Goal: Use online tool/utility: Utilize a website feature to perform a specific function

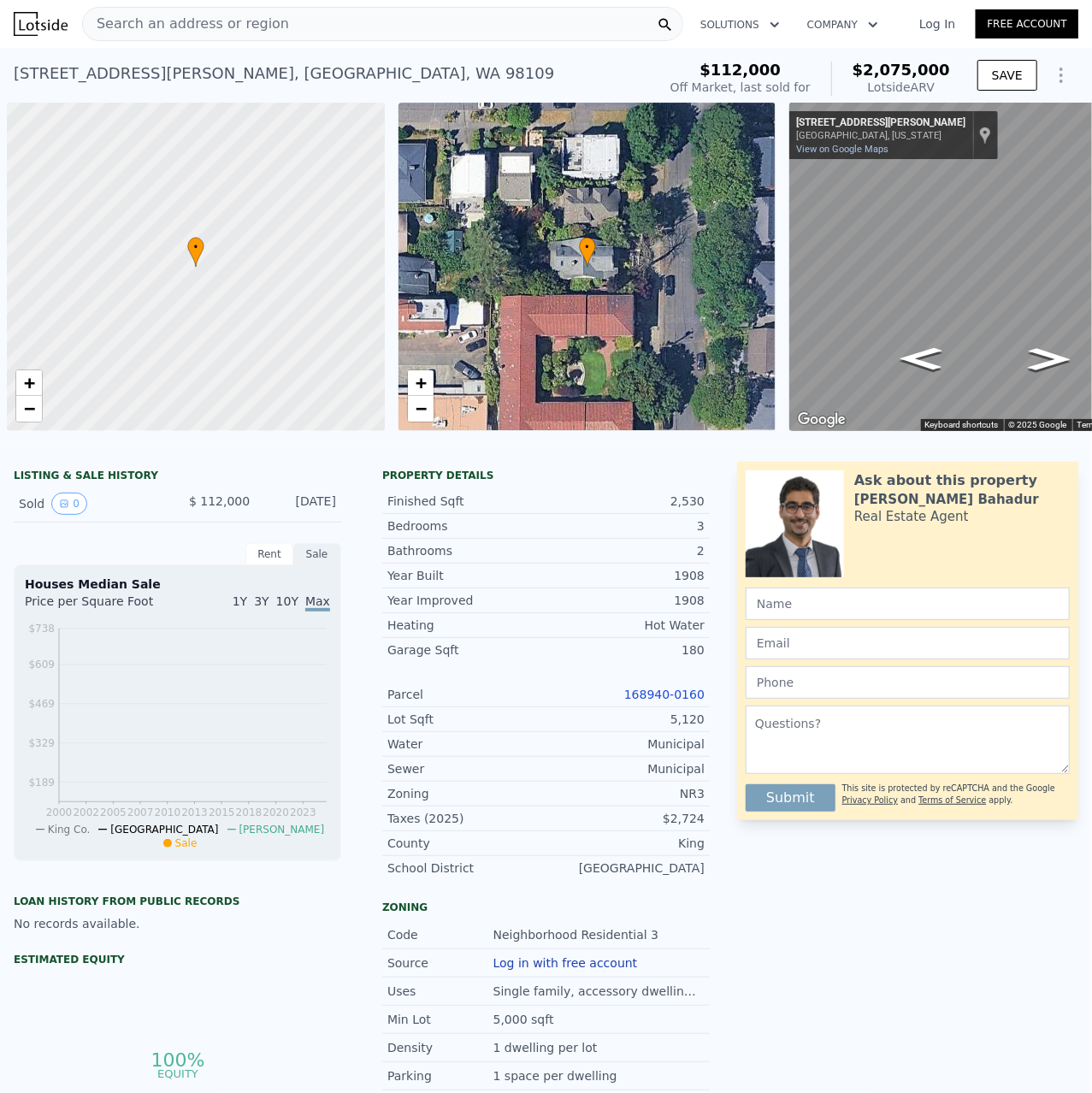
click at [1069, 75] on icon "Show Options" at bounding box center [1060, 75] width 20 height 20
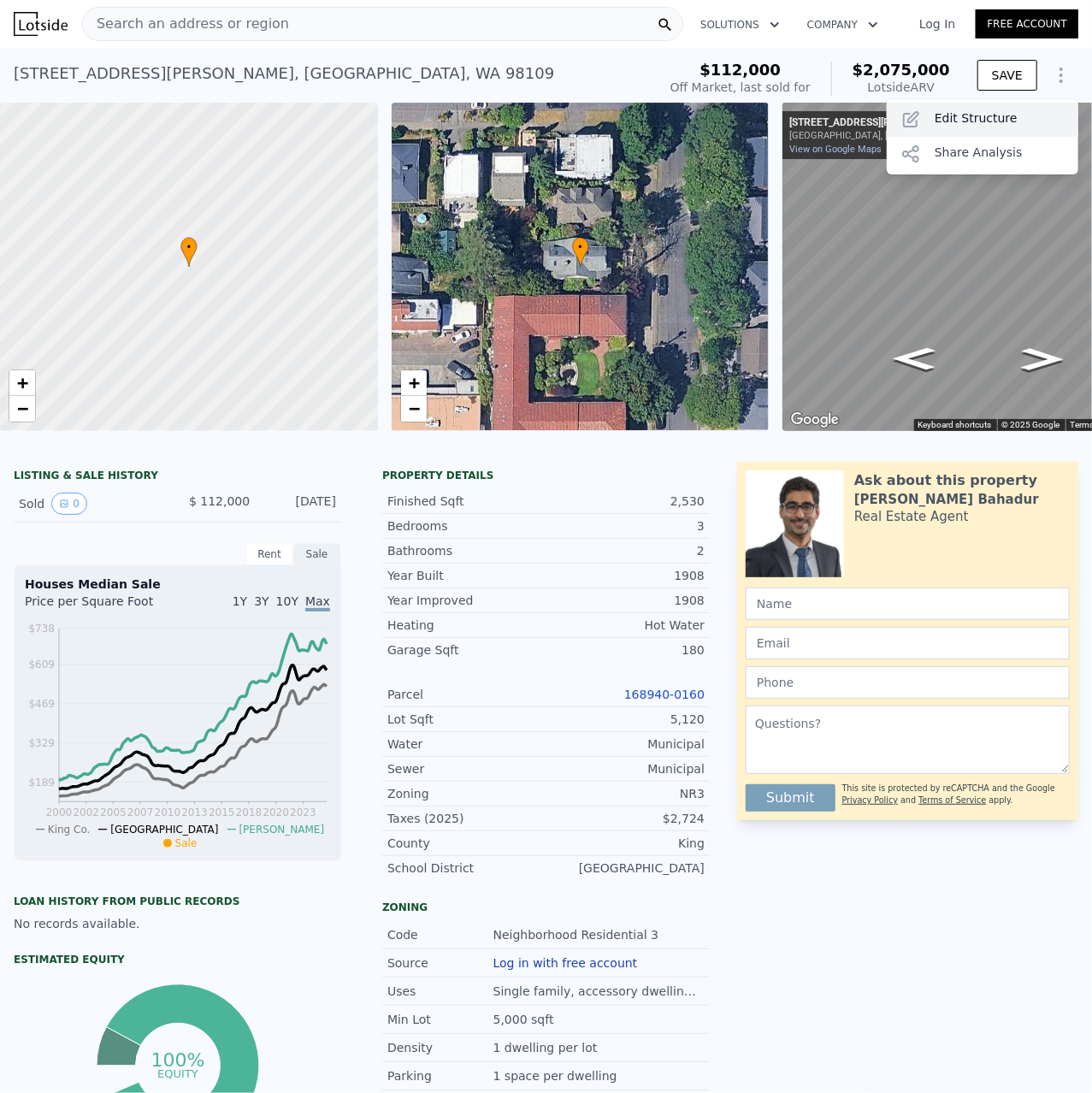
click at [995, 121] on div "Edit Structure" at bounding box center [982, 119] width 191 height 34
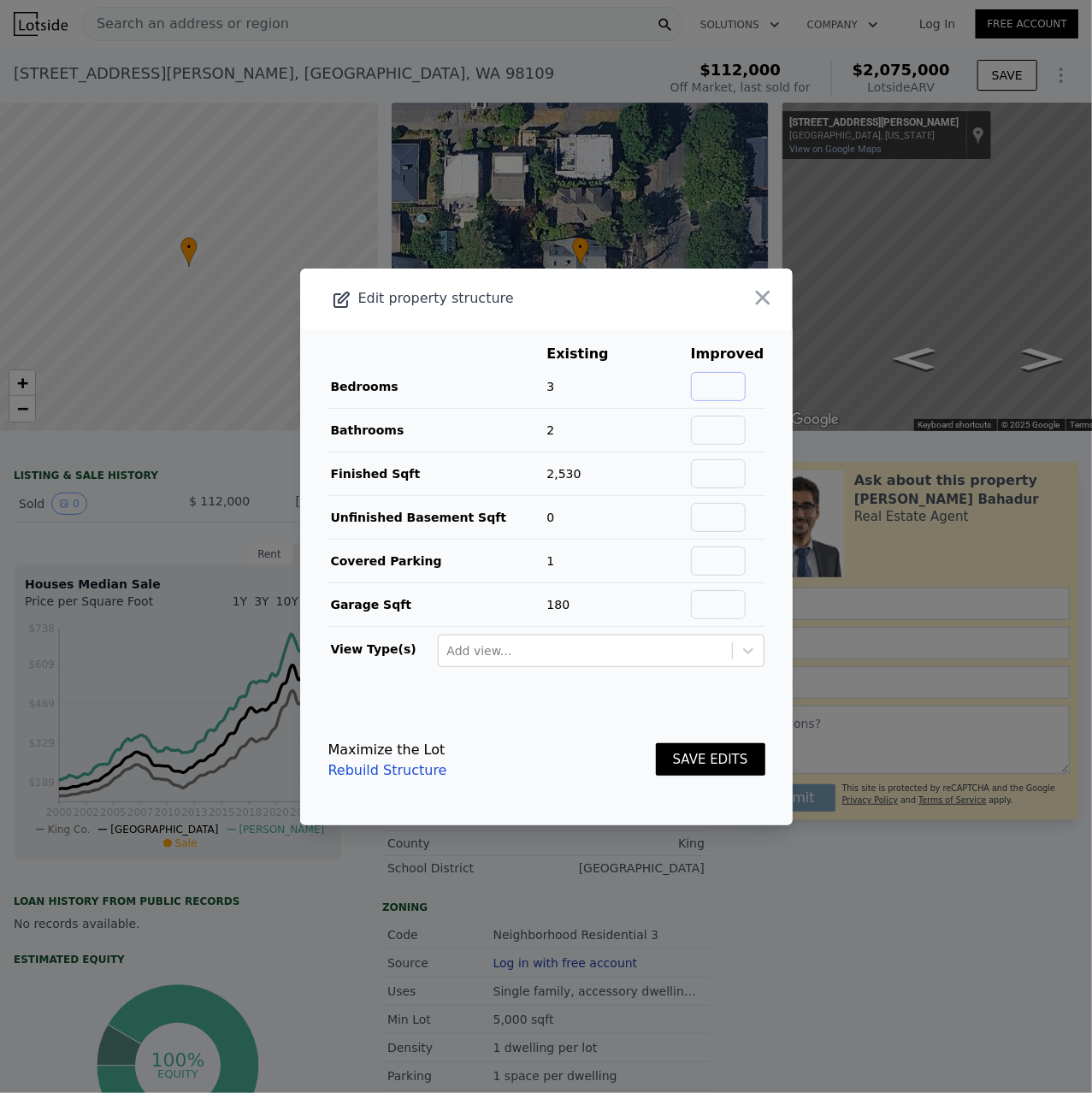
click at [730, 372] on input "text" at bounding box center [718, 386] width 54 height 29
type input "4"
click at [727, 421] on input "text" at bounding box center [718, 429] width 54 height 29
type input "3"
drag, startPoint x: 665, startPoint y: 493, endPoint x: 483, endPoint y: 13, distance: 513.3
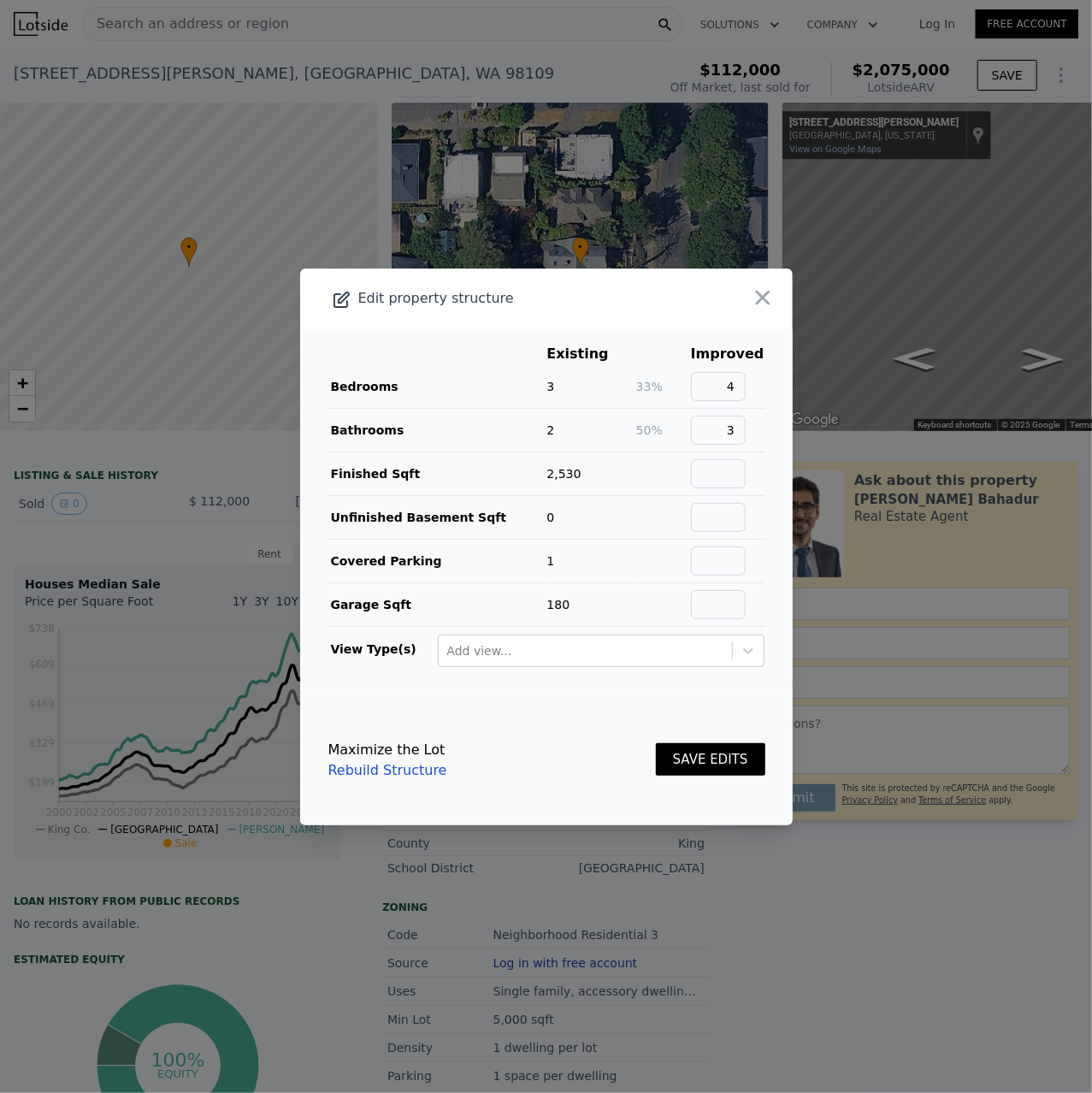
click at [663, 487] on td at bounding box center [663, 473] width 54 height 44
click at [713, 754] on button "SAVE EDITS" at bounding box center [710, 759] width 110 height 33
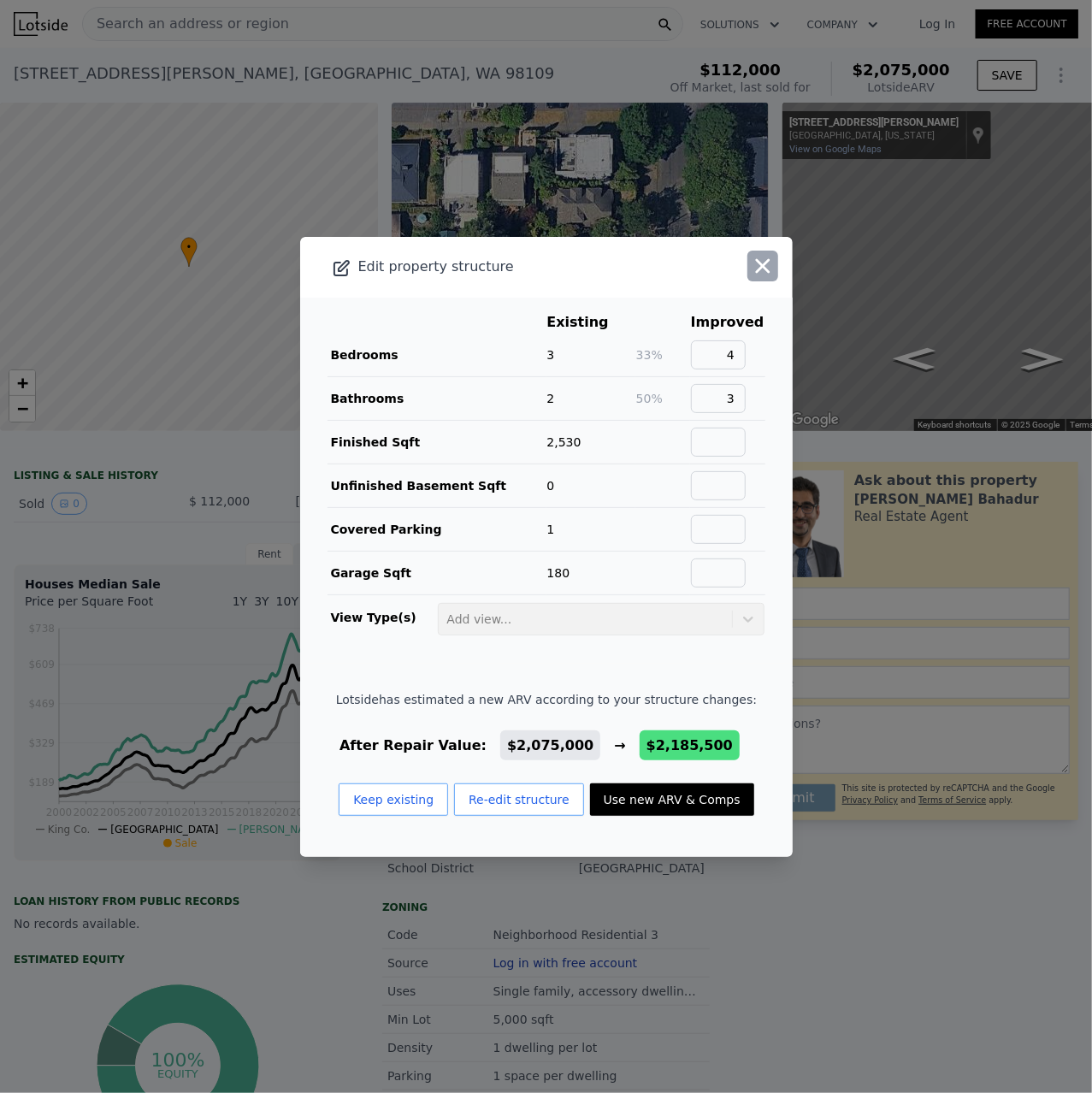
click at [760, 263] on icon "button" at bounding box center [762, 265] width 24 height 24
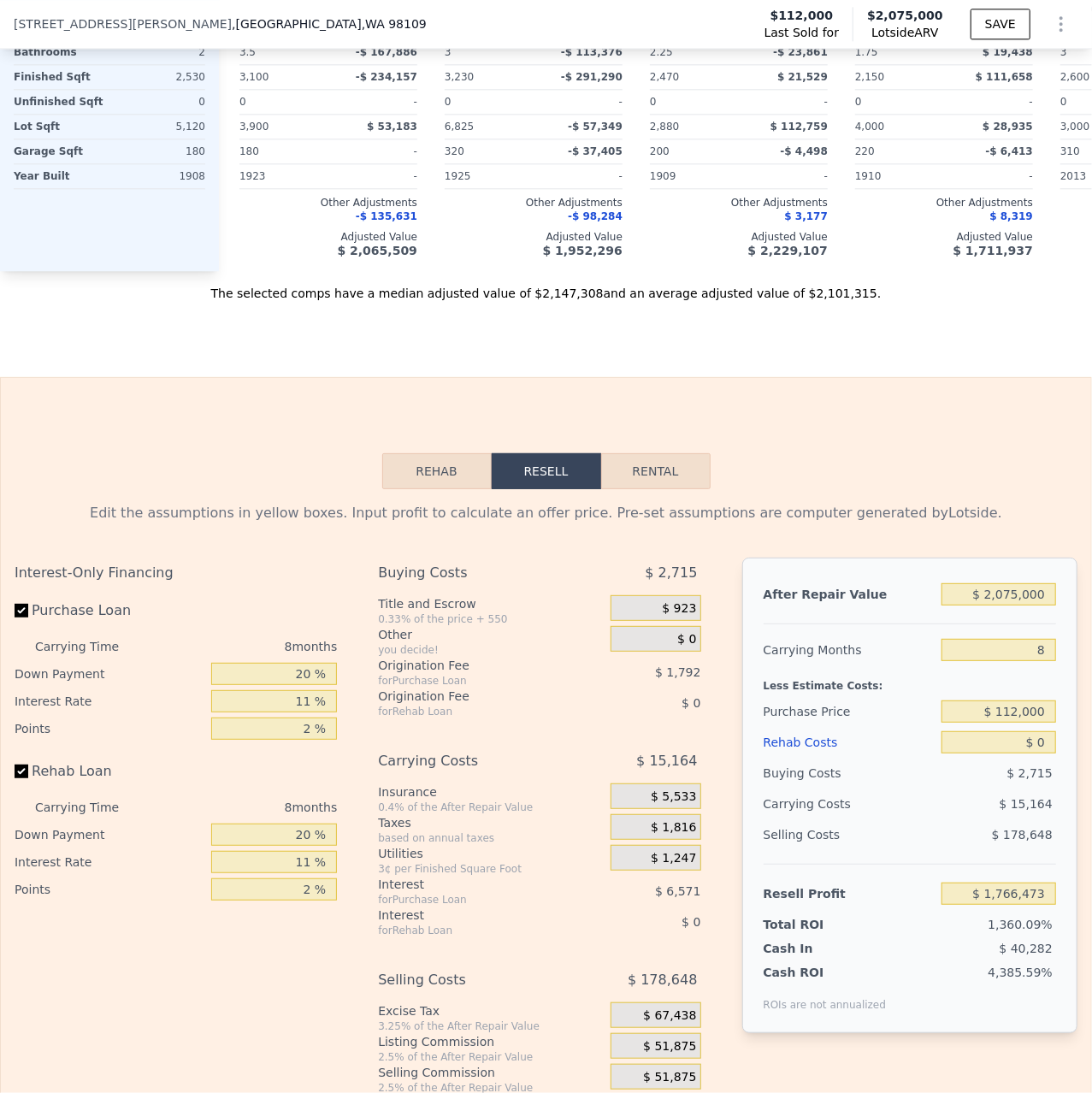
scroll to position [2291, 0]
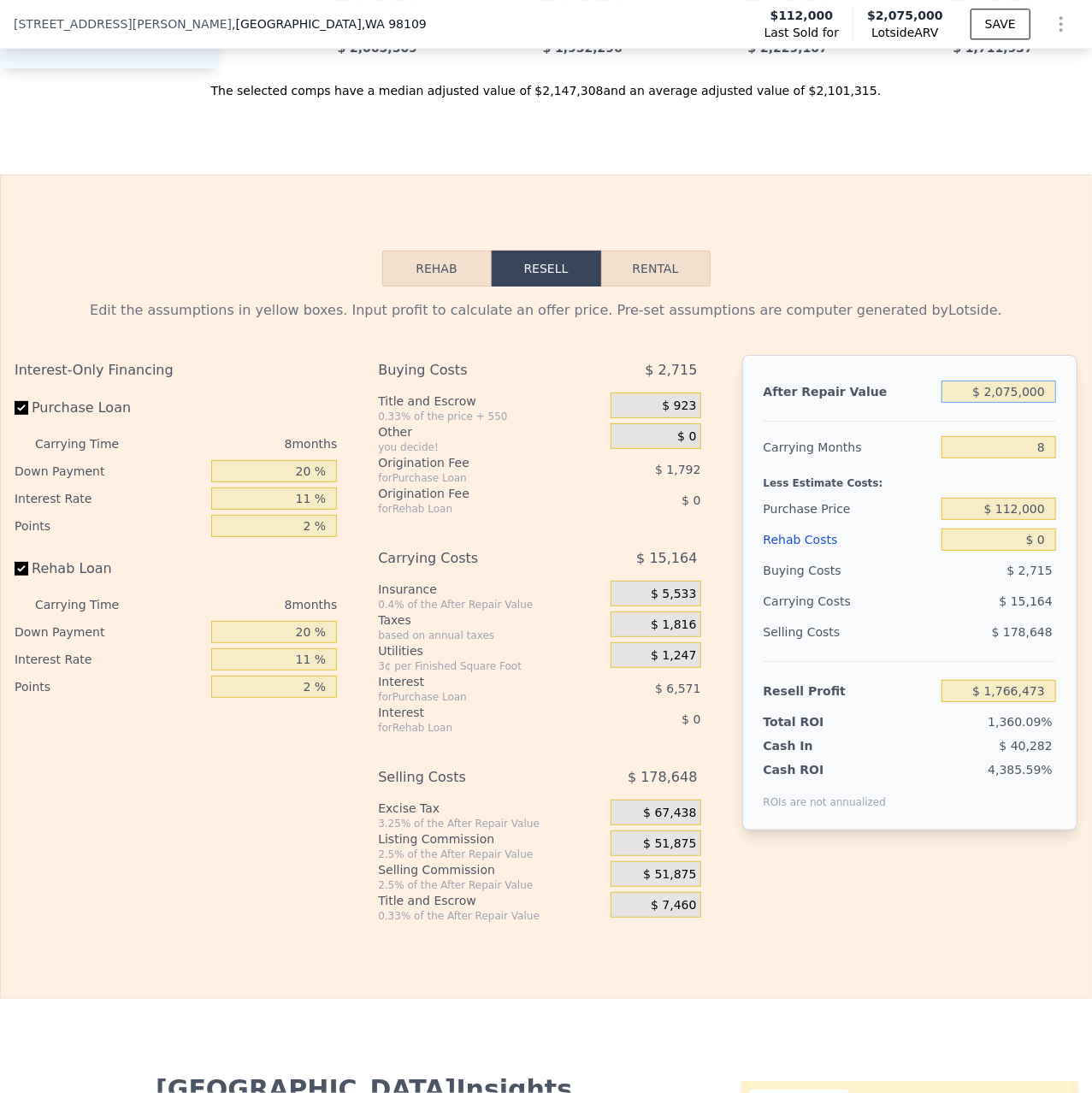
click at [1009, 387] on input "$ 2,075,000" at bounding box center [998, 391] width 115 height 22
type input "$ 20,000"
type input "-$ 106,666"
type input "$ 200,000"
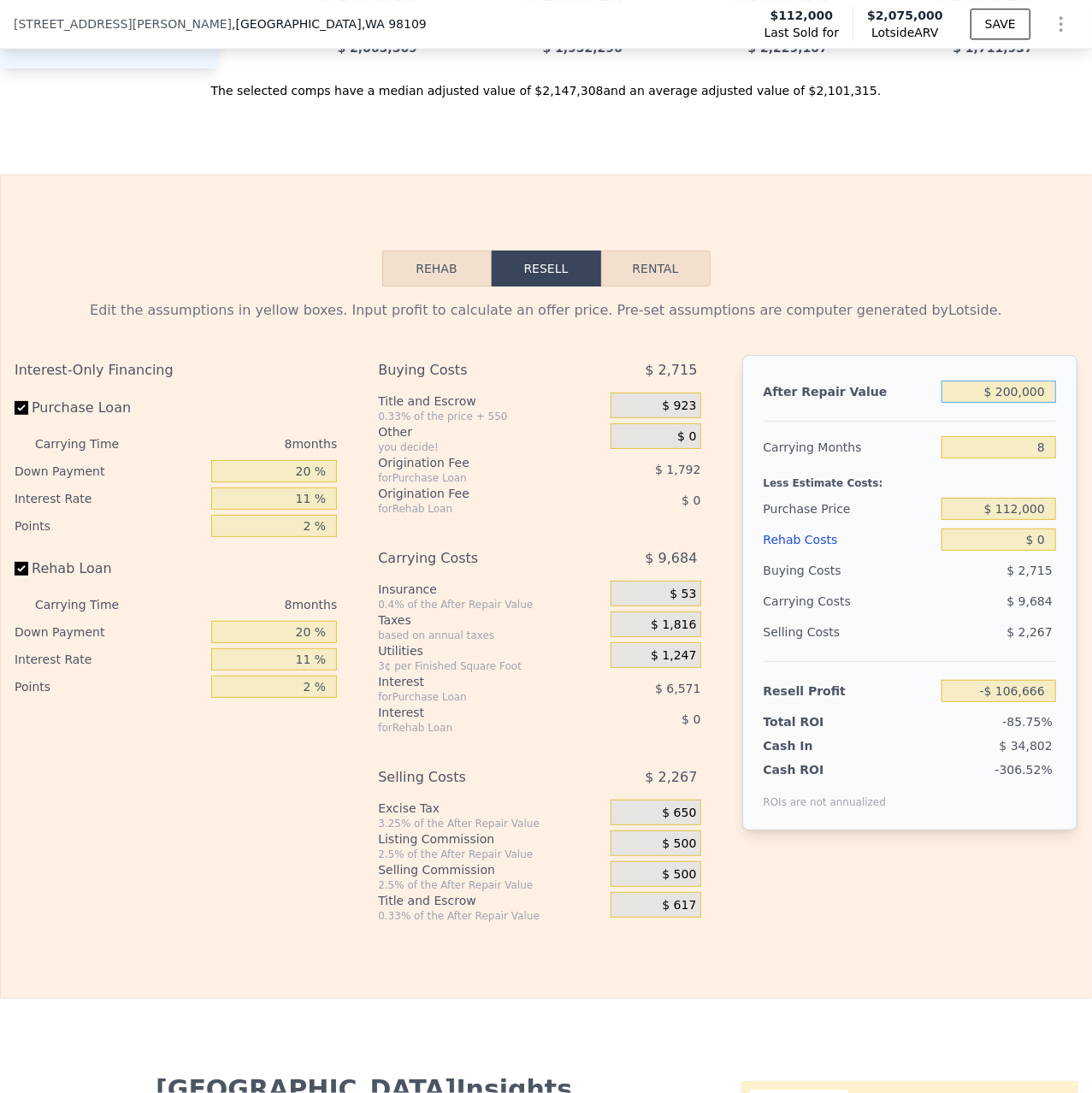
type input "$ 57,405"
type input "$ 2,075,000"
type input "$ 1,766,473"
click at [765, 250] on div "Rehab Resell Rental Edit the assumptions in yellow boxes. Input profit to calcu…" at bounding box center [546, 586] width 1092 height 824
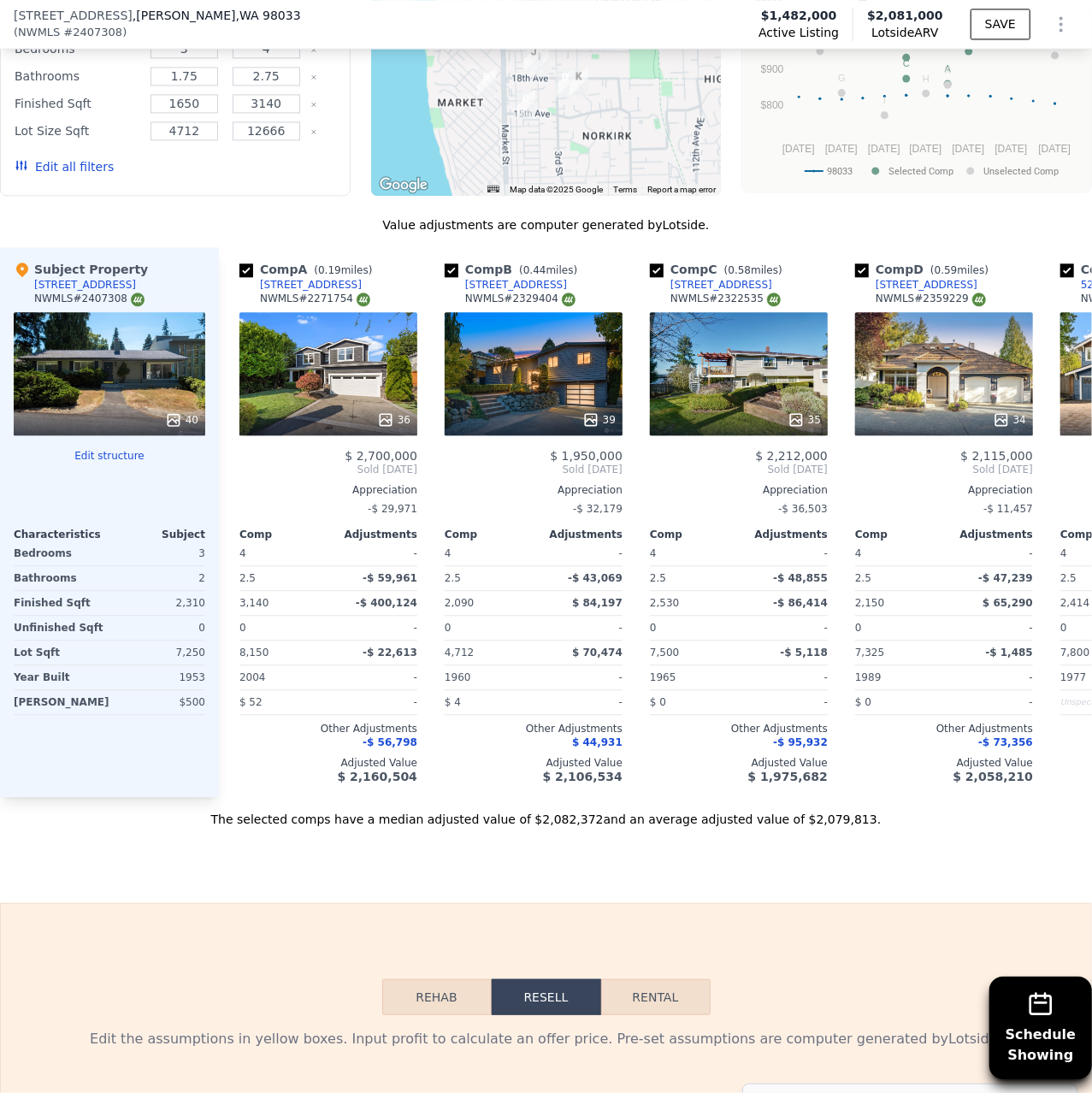
scroll to position [2729, 0]
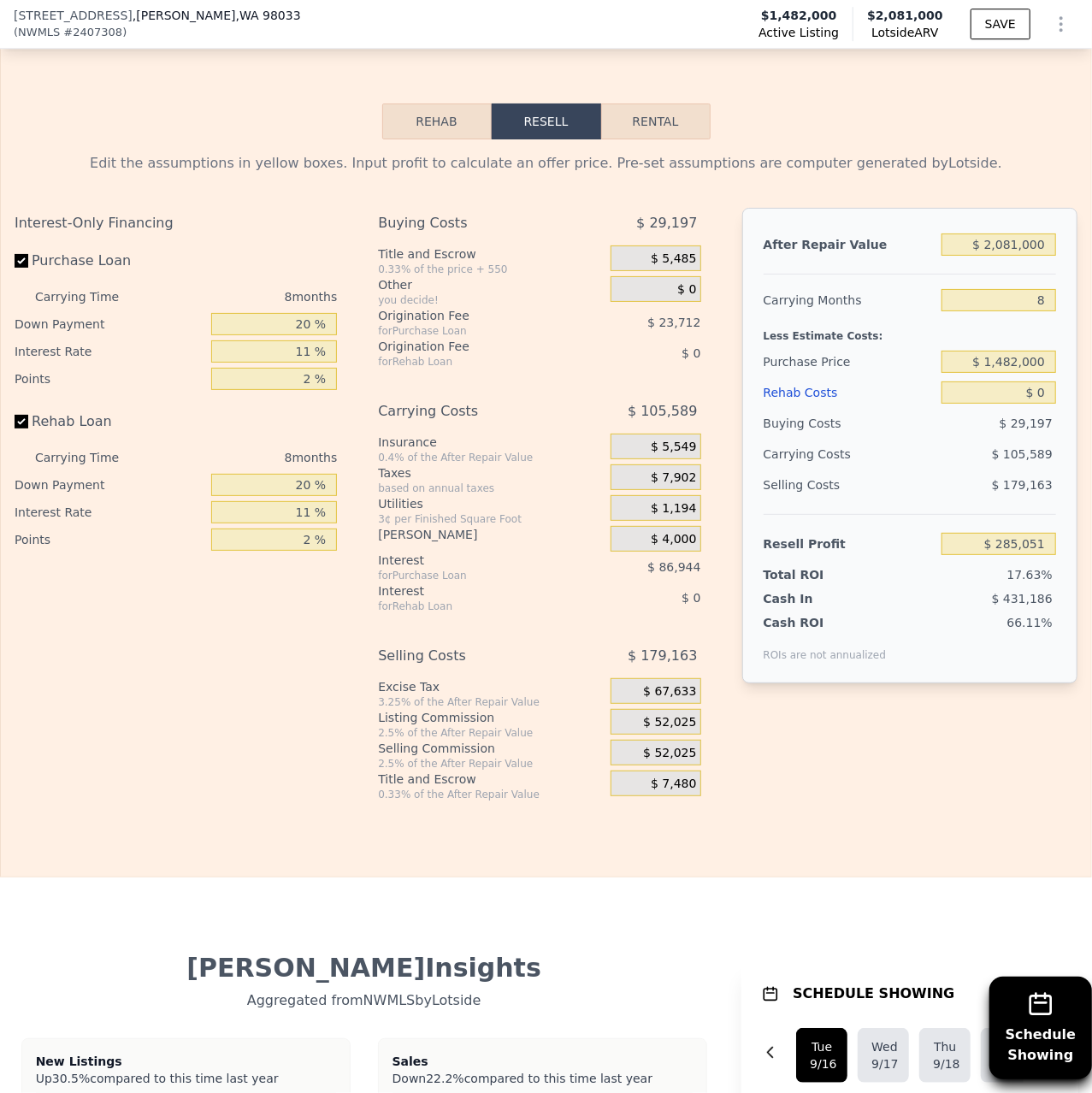
click at [1071, 32] on icon "Show Options" at bounding box center [1060, 24] width 20 height 20
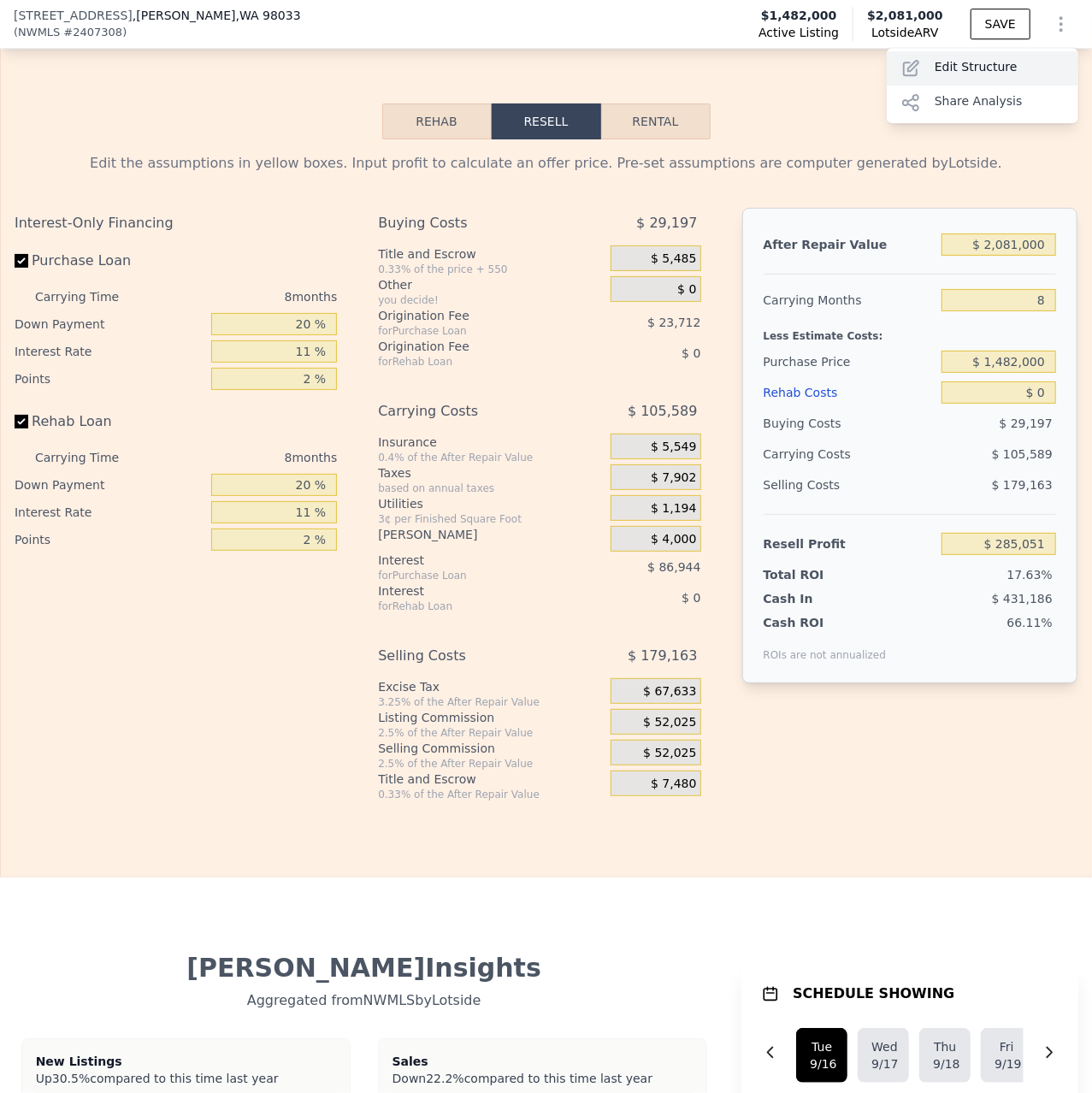
click at [1002, 59] on div "Edit Structure" at bounding box center [982, 68] width 191 height 34
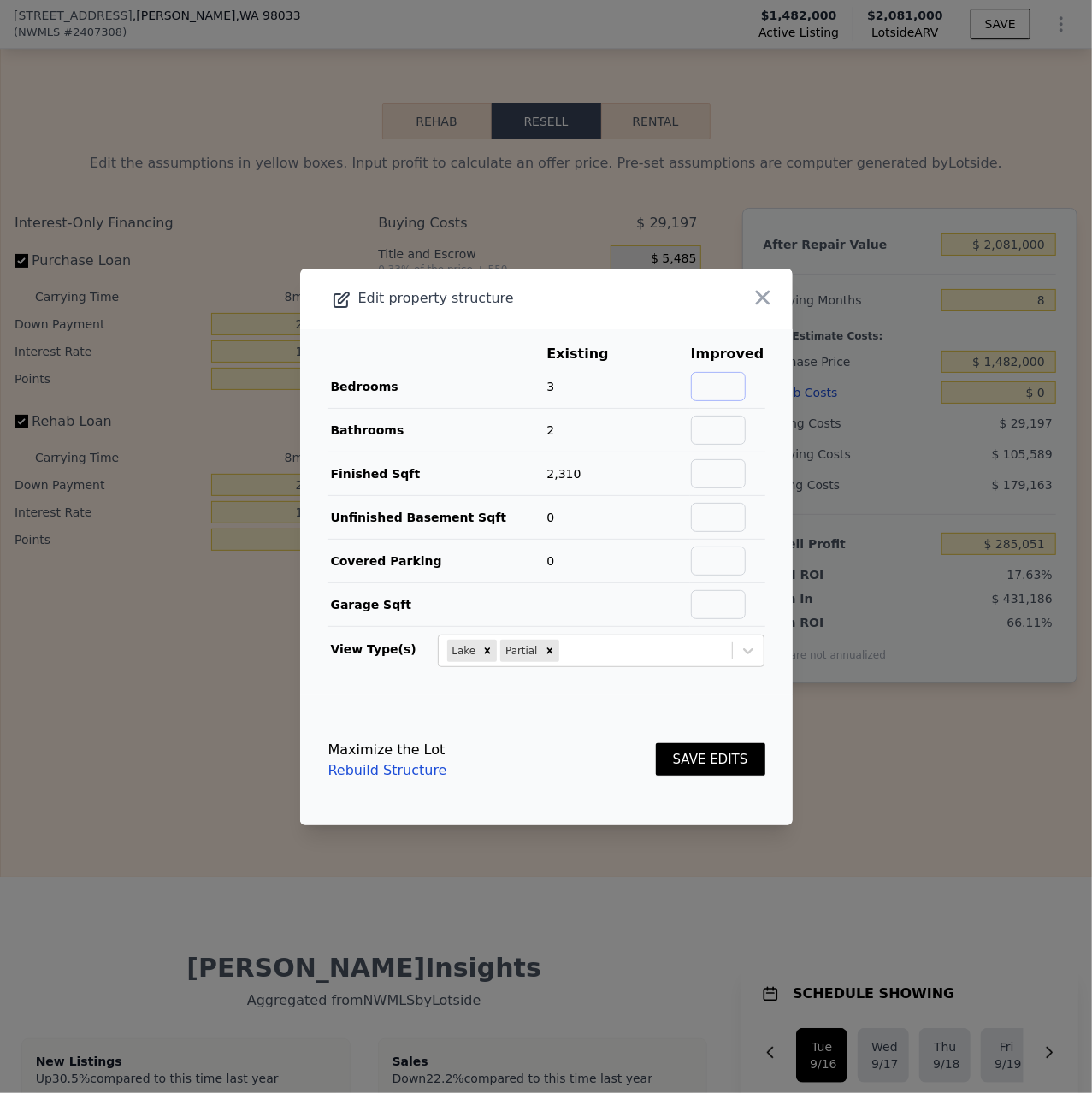
click at [743, 391] on input "text" at bounding box center [718, 386] width 54 height 29
type input "3"
type input "2"
type input "2310"
click at [746, 775] on button "SAVE EDITS" at bounding box center [710, 759] width 110 height 33
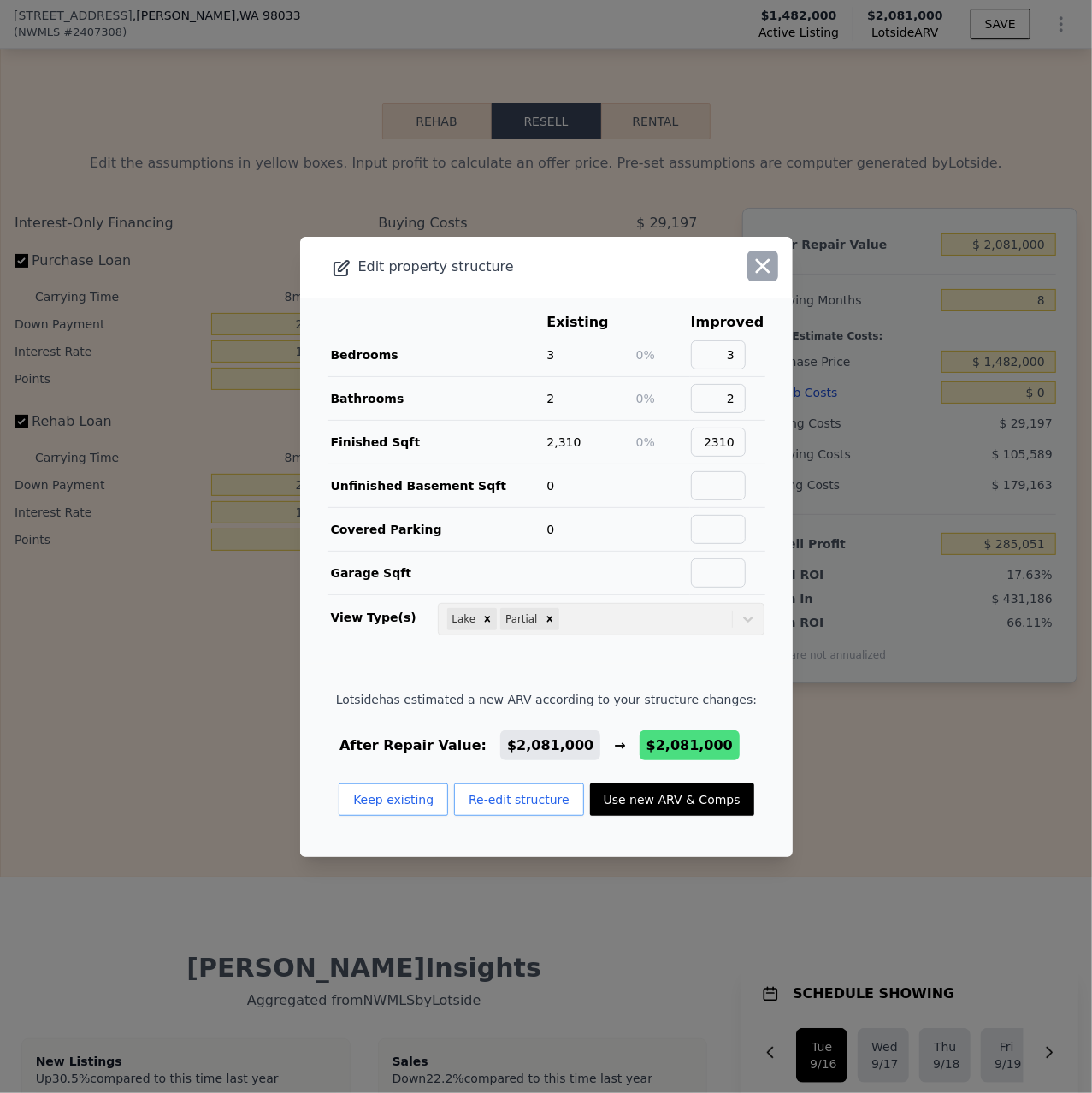
click at [770, 262] on icon "button" at bounding box center [762, 265] width 24 height 24
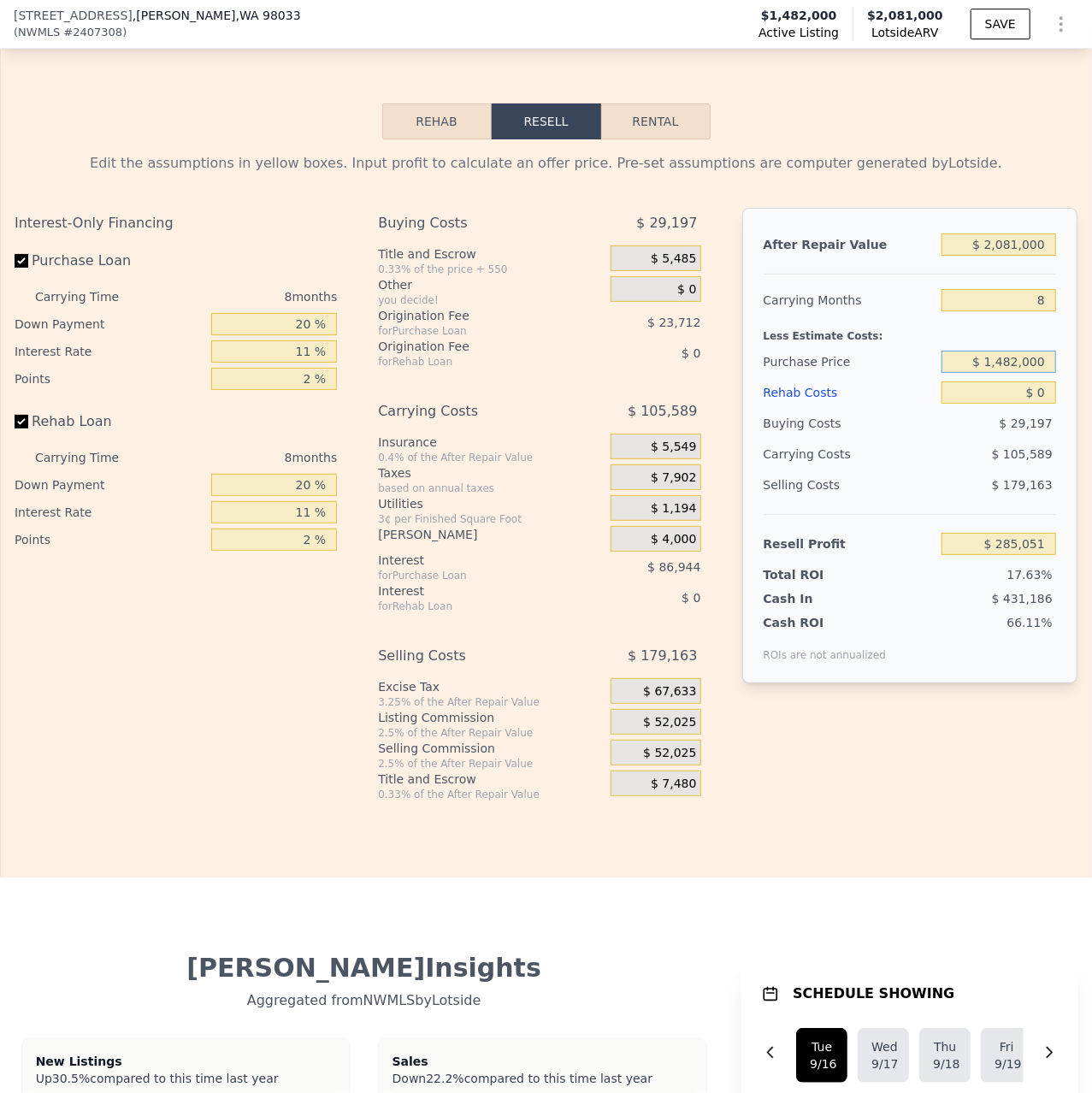
click at [997, 350] on input "$ 1,482,000" at bounding box center [998, 361] width 115 height 22
click at [1012, 354] on input "$ 1,482,000" at bounding box center [998, 361] width 115 height 22
type input "$ 1,200,000"
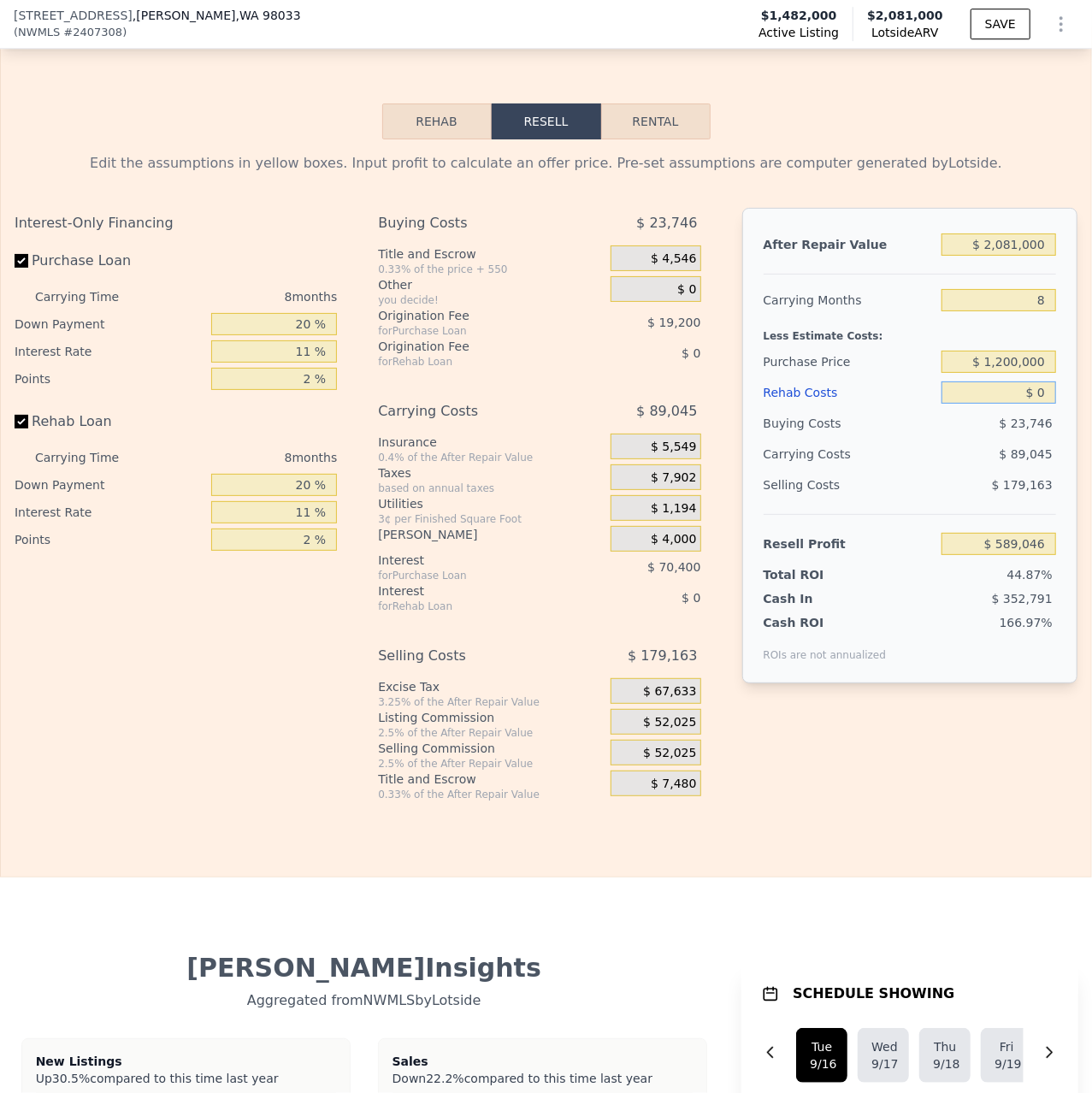
type input "$ 589,046"
type input "$ 2"
type input "$ 589,044"
type input "$ 25"
type input "$ 589,021"
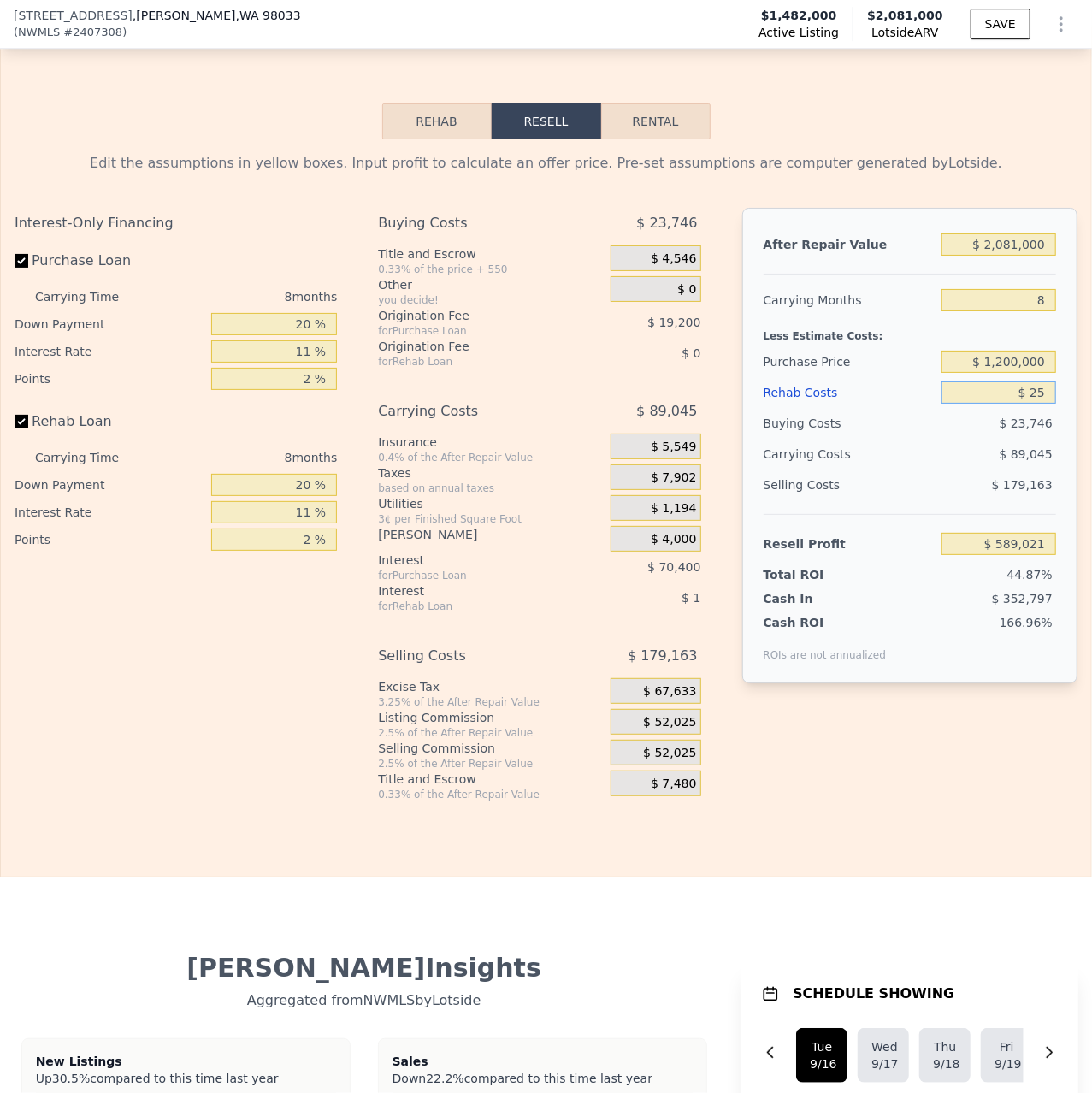
type input "$ 250"
type input "$ 588,776"
type input "$ 2,500"
type input "$ 586,362"
type input "$ 25,000"
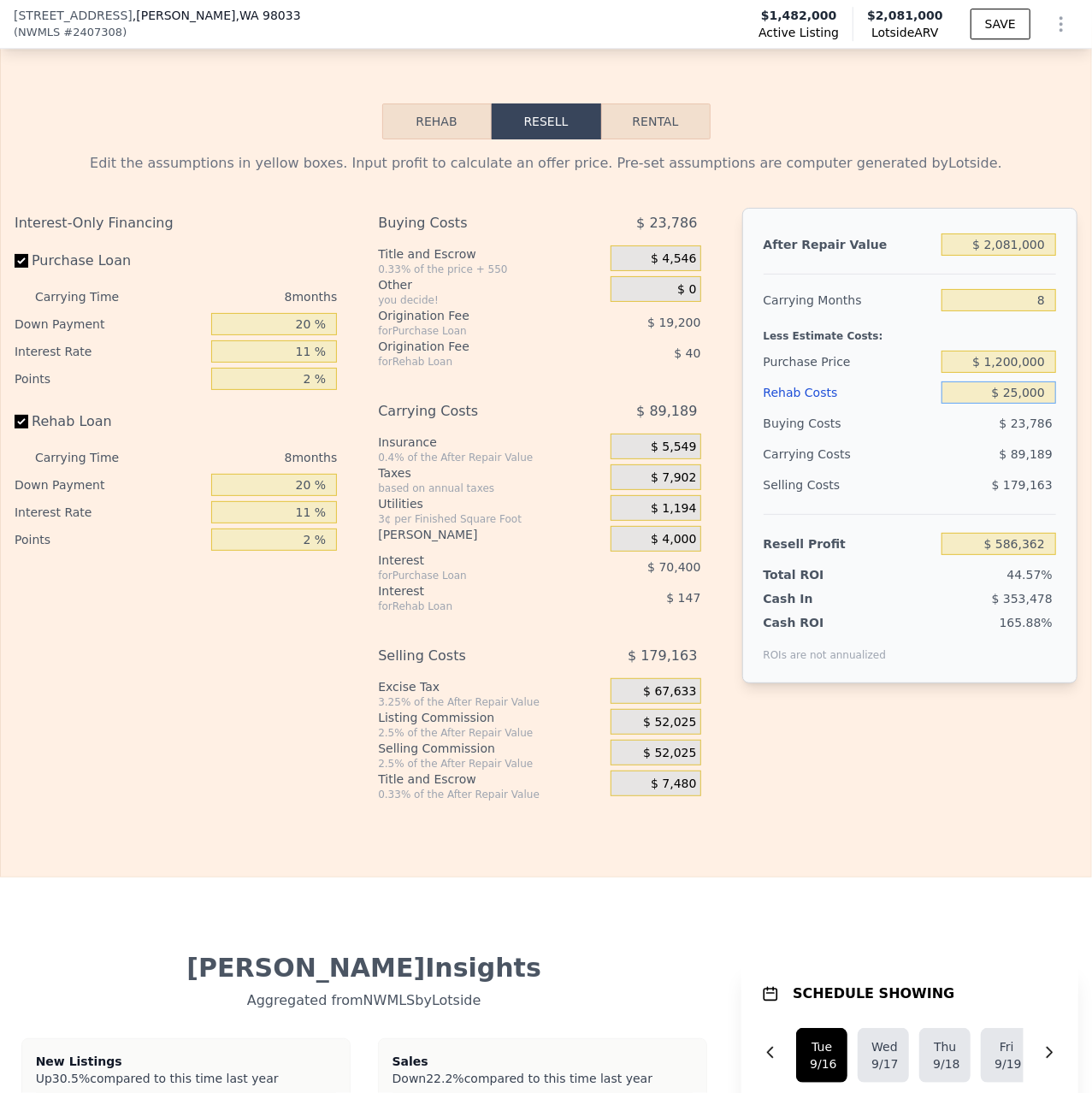
type input "$ 562,182"
type input "$ 250,000"
type input "$ 320,382"
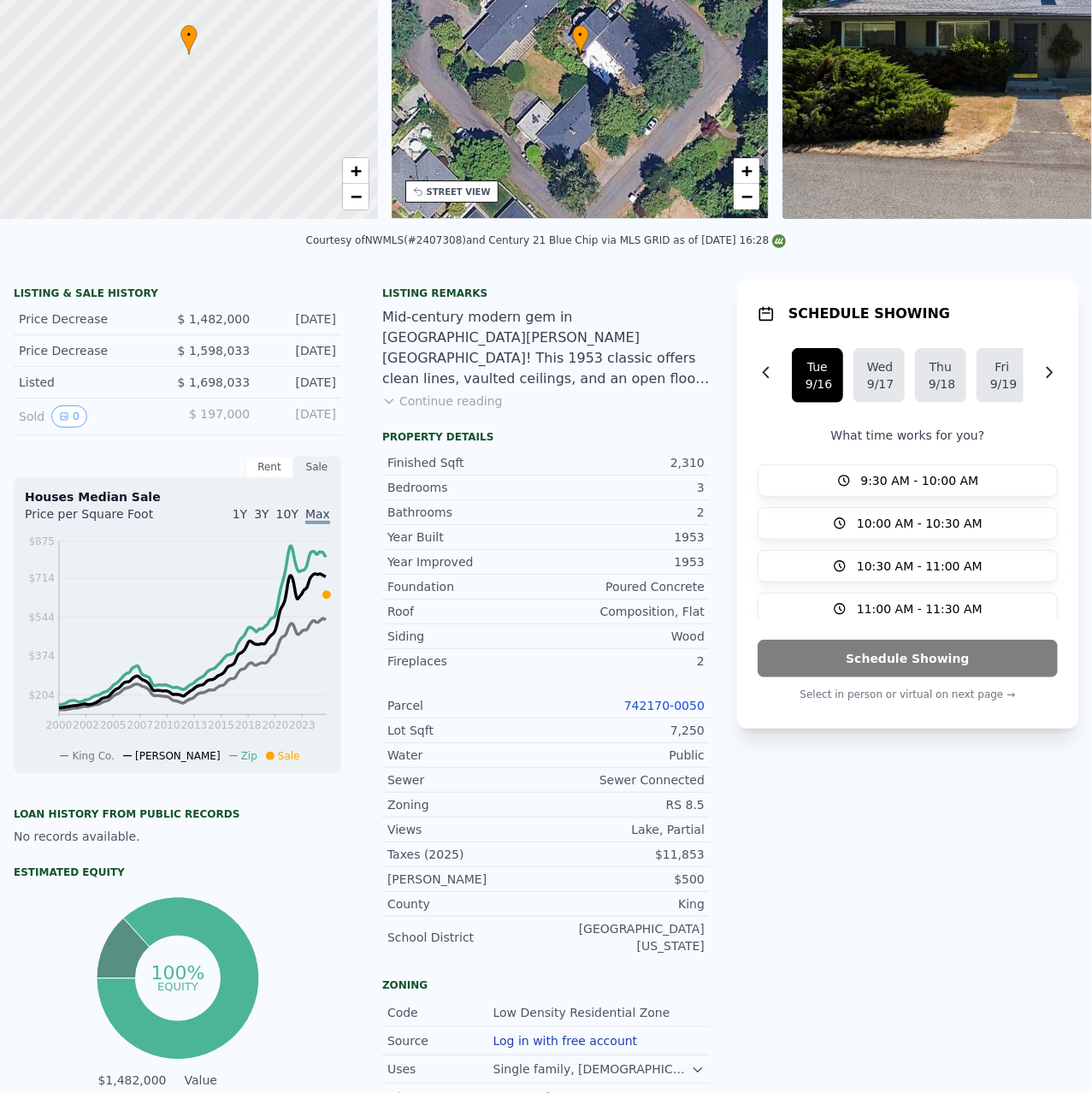
scroll to position [0, 0]
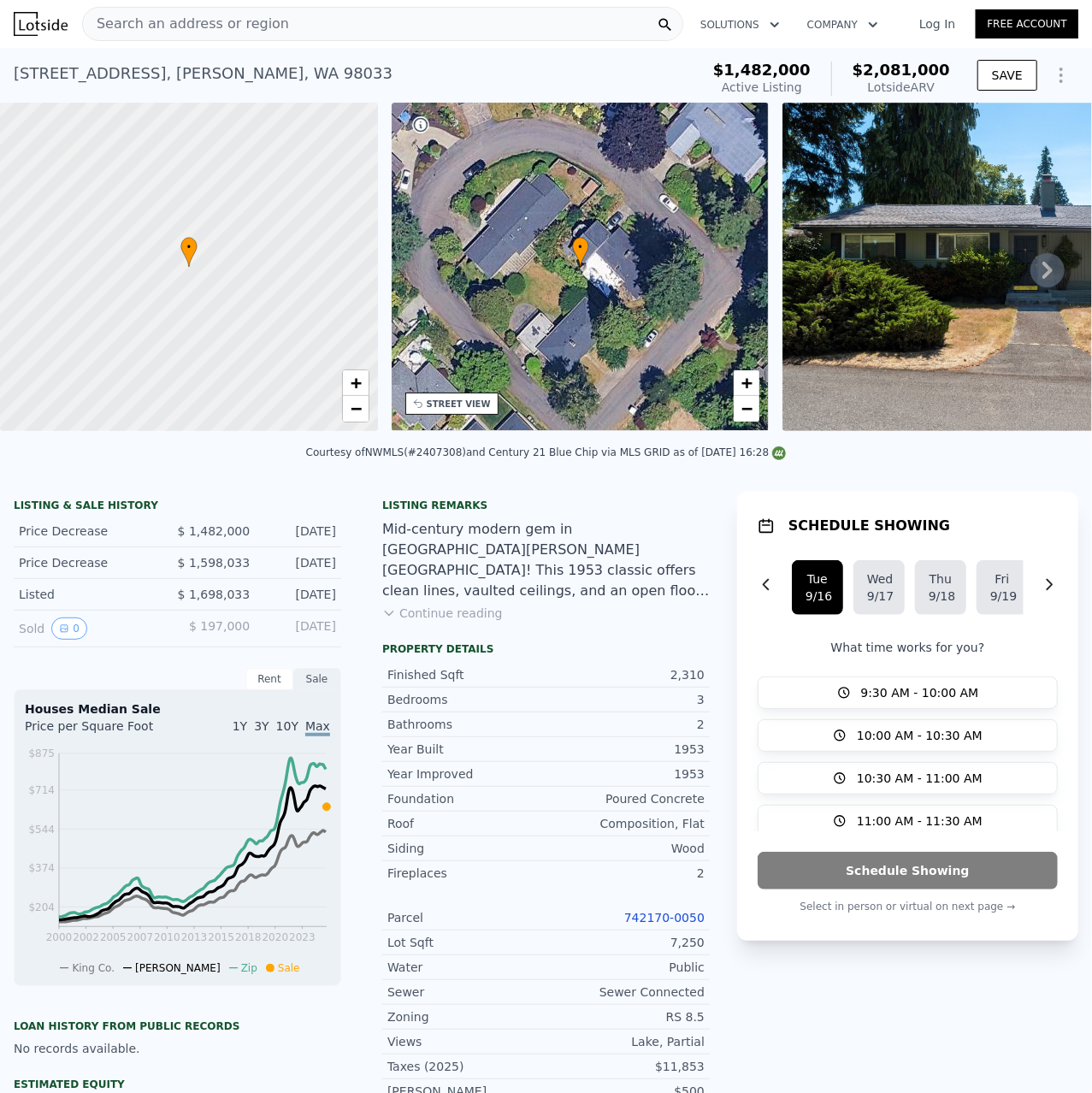
type input "$ 250,000"
click at [1059, 265] on icon at bounding box center [1047, 270] width 34 height 34
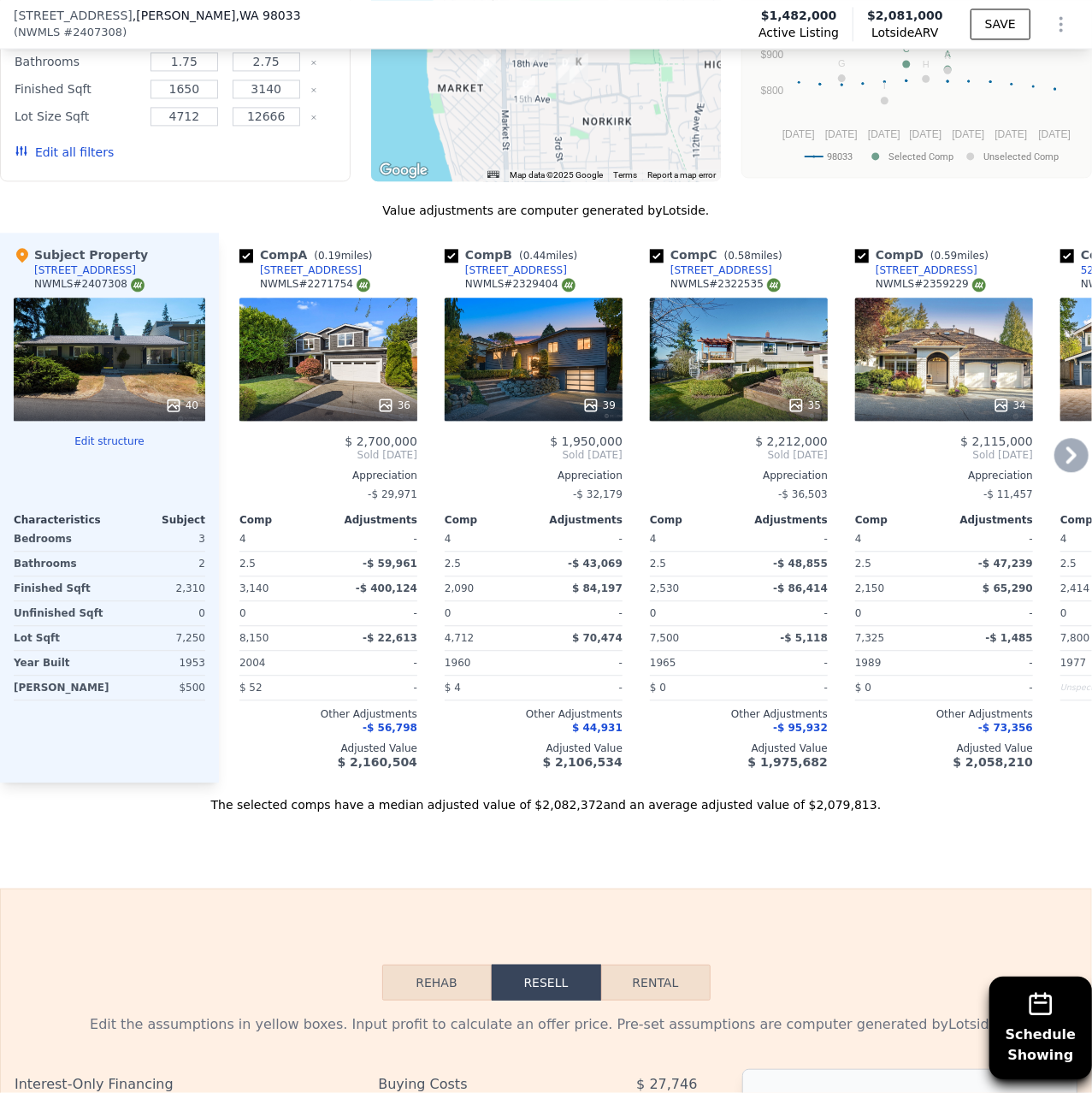
scroll to position [1853, 0]
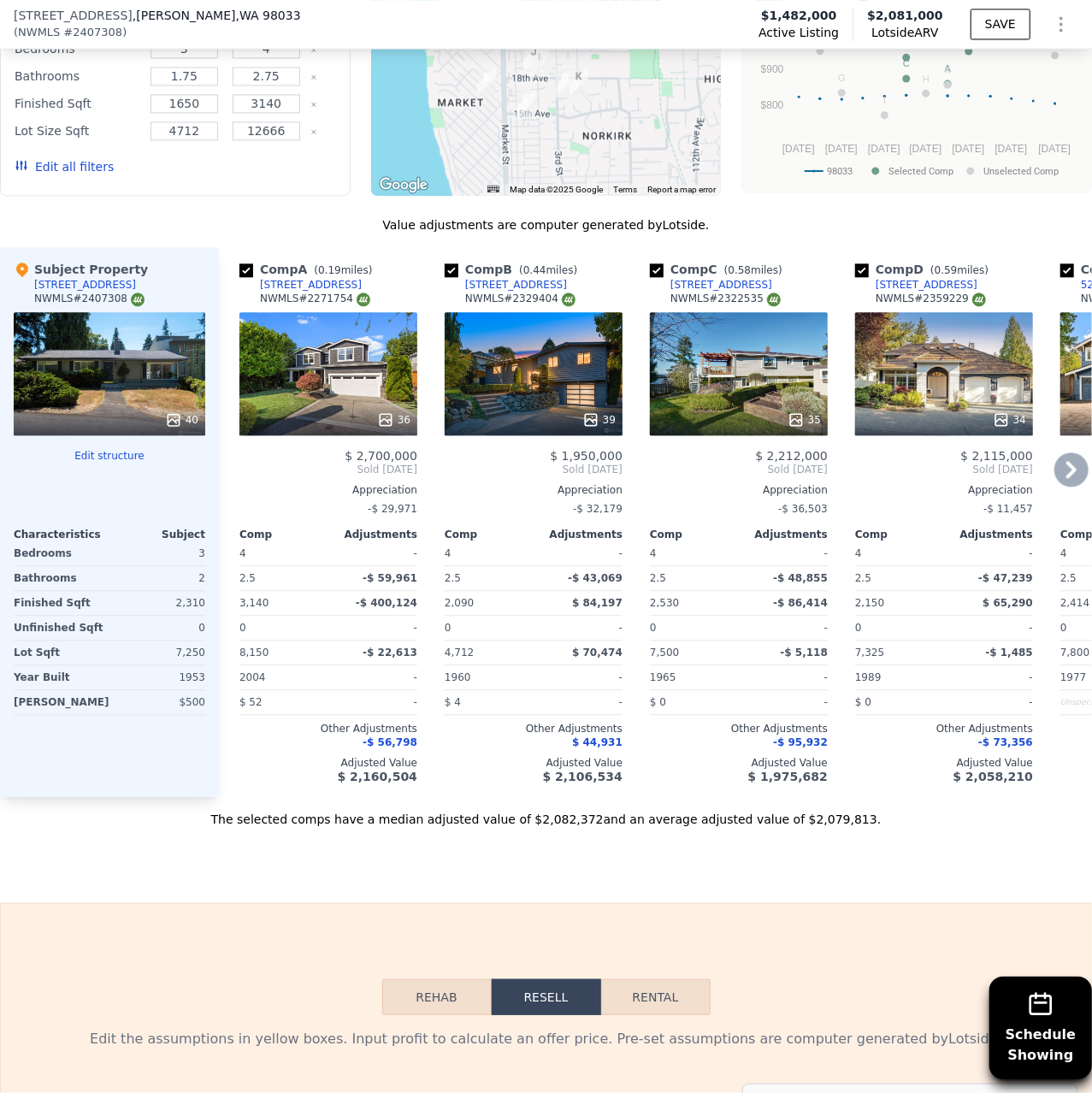
click at [804, 411] on icon at bounding box center [795, 419] width 17 height 17
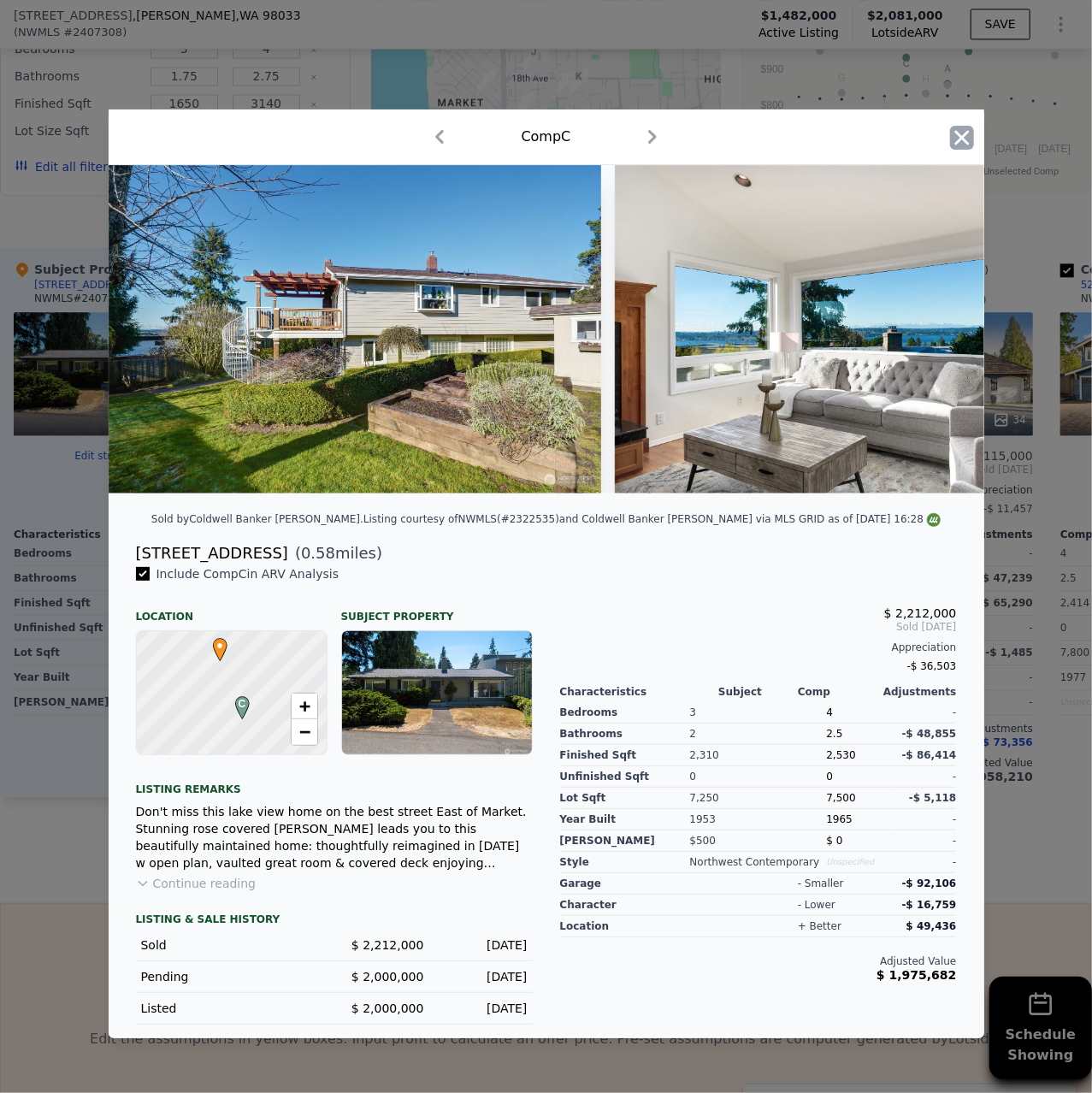
click at [960, 140] on icon "button" at bounding box center [961, 137] width 15 height 15
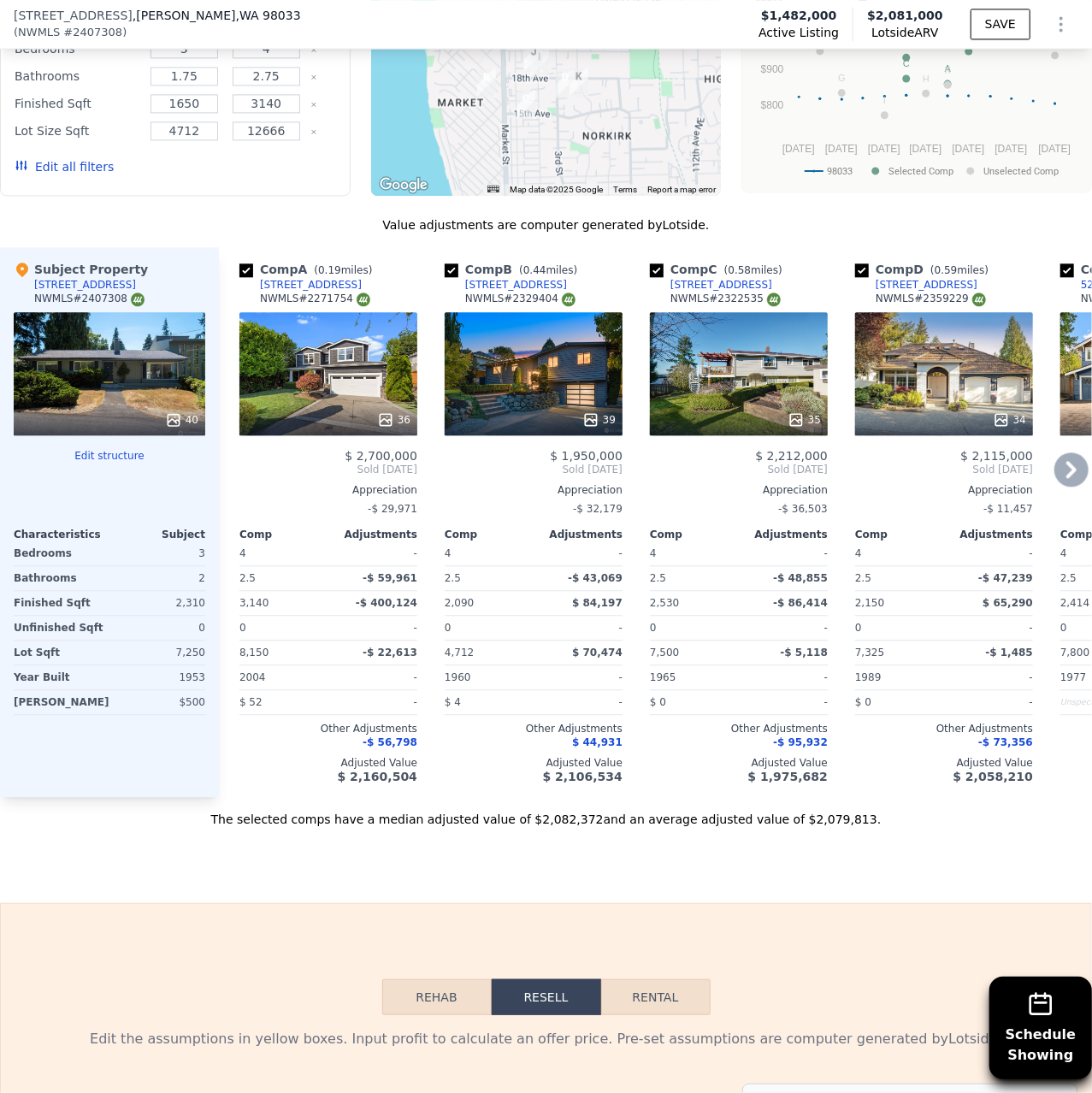
click at [1069, 464] on icon at bounding box center [1071, 469] width 11 height 17
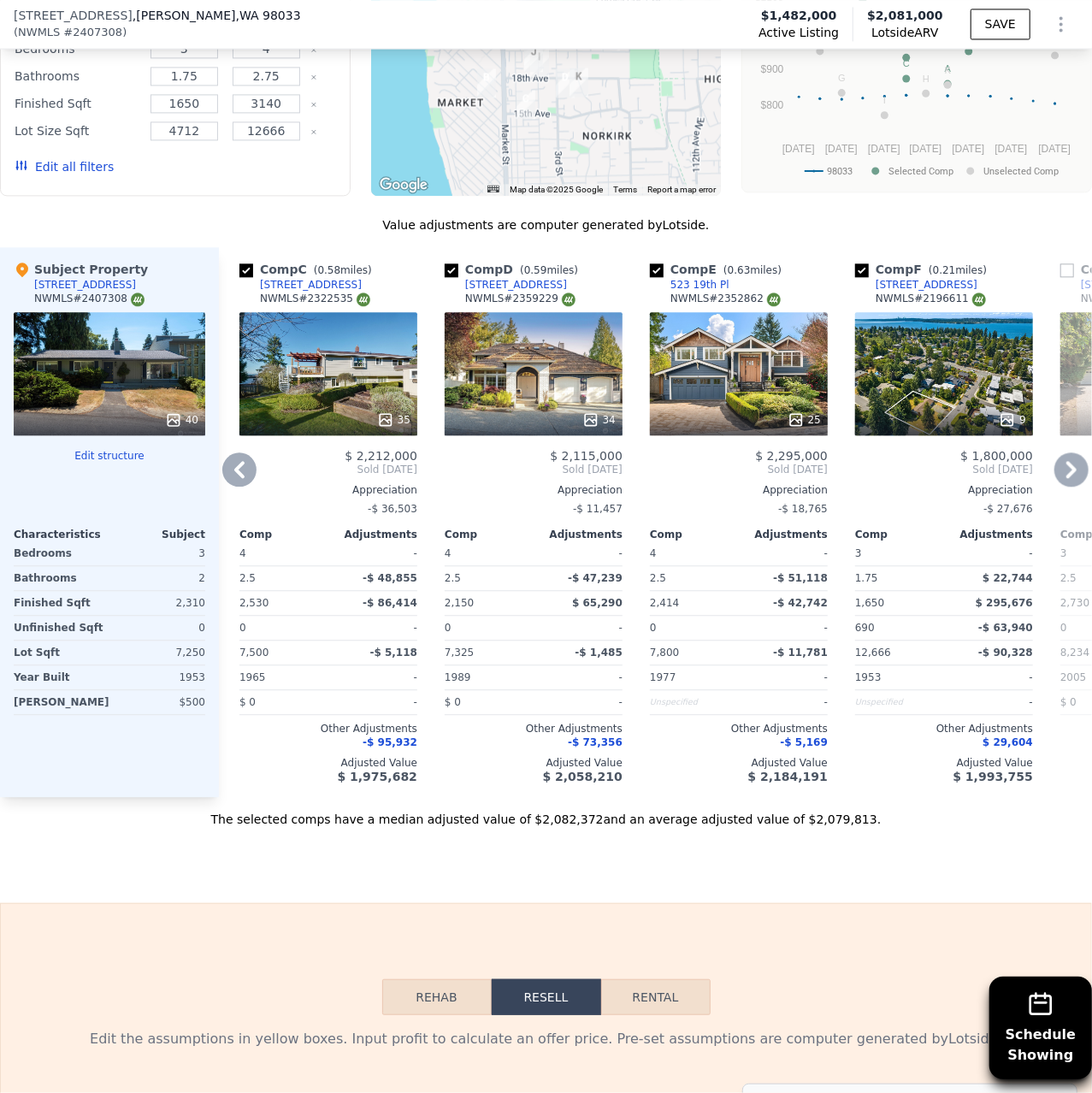
click at [1067, 457] on icon at bounding box center [1071, 469] width 34 height 34
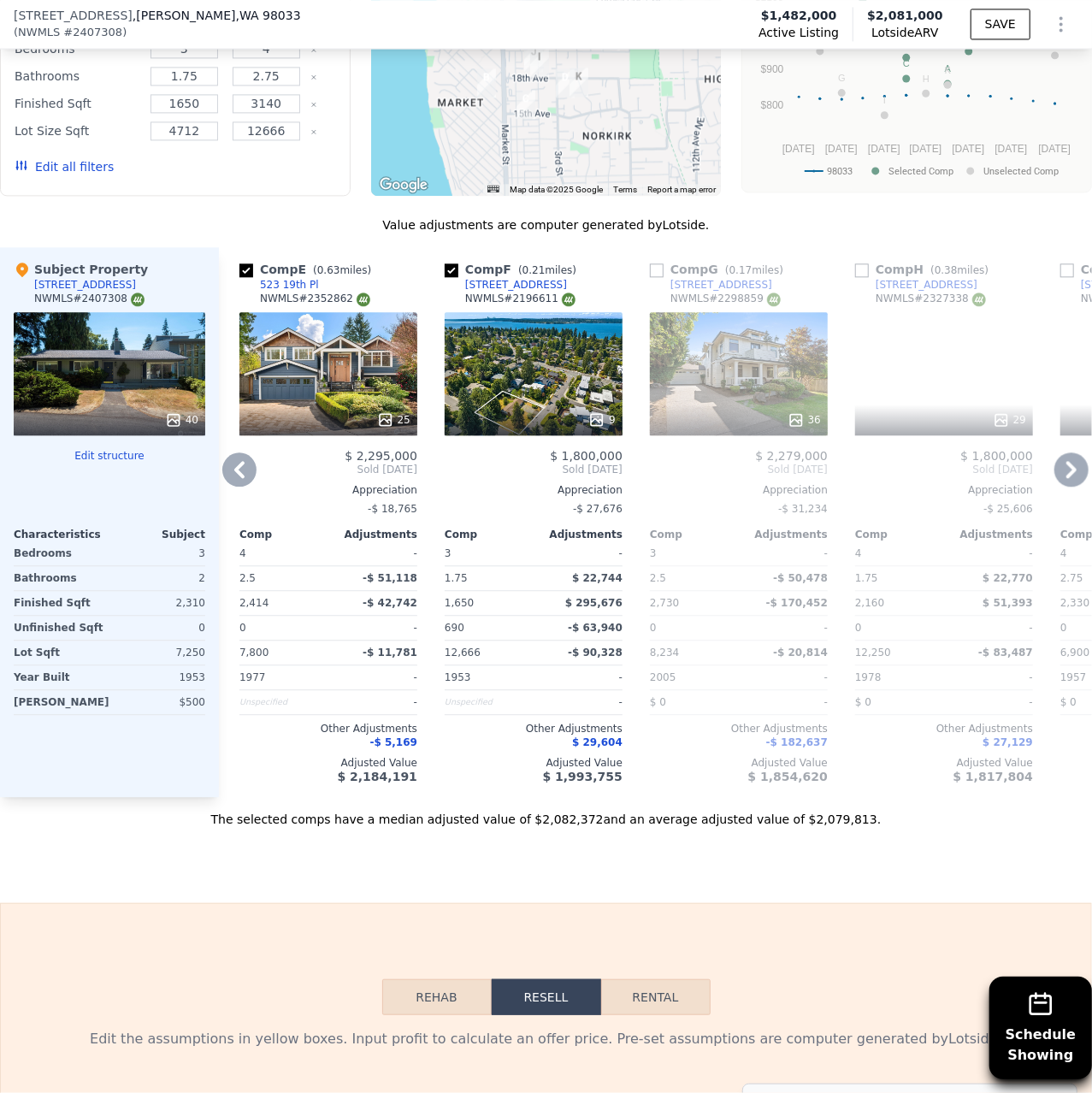
click at [1063, 452] on icon at bounding box center [1071, 469] width 34 height 34
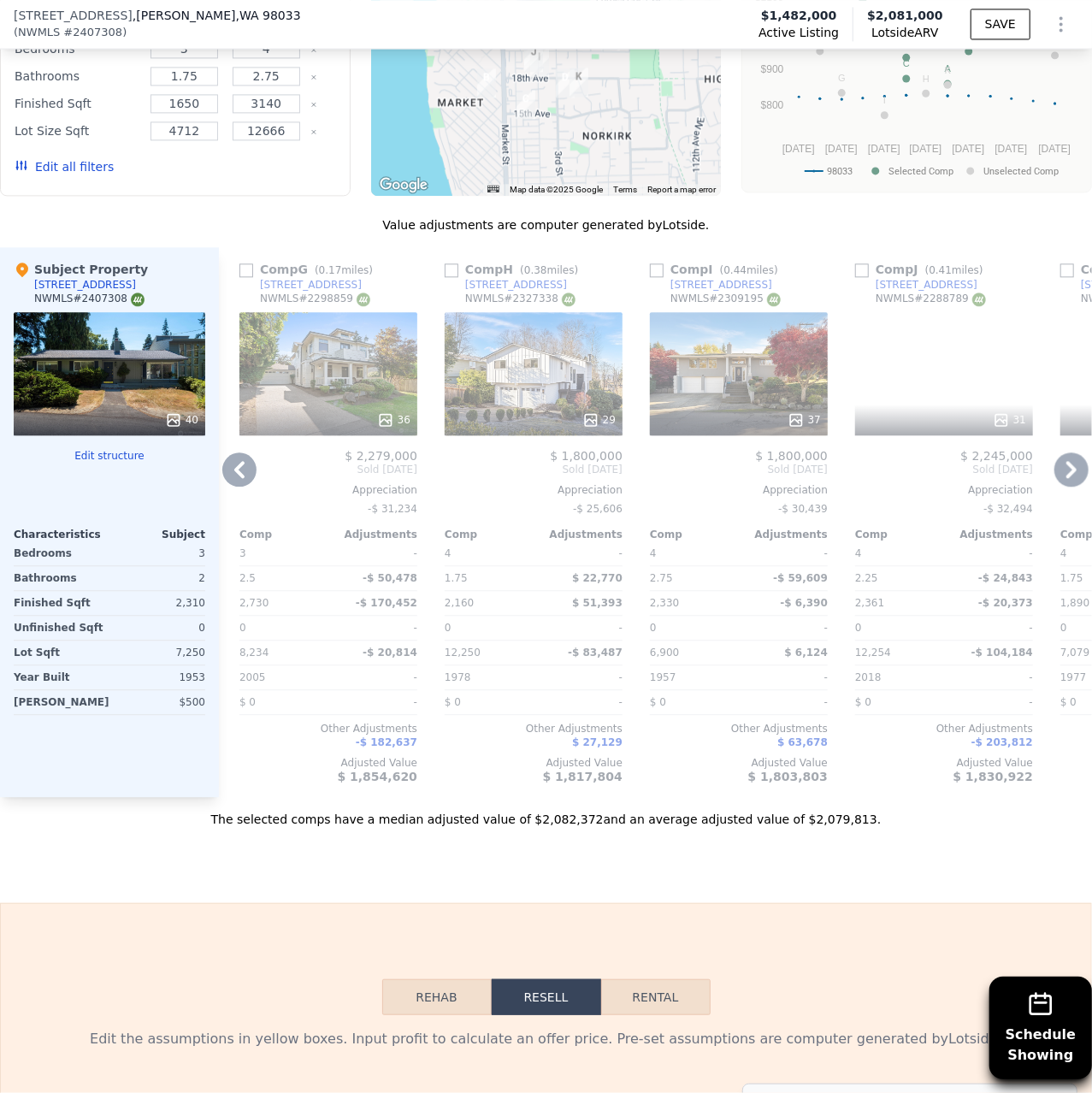
click at [1065, 452] on icon at bounding box center [1071, 469] width 34 height 34
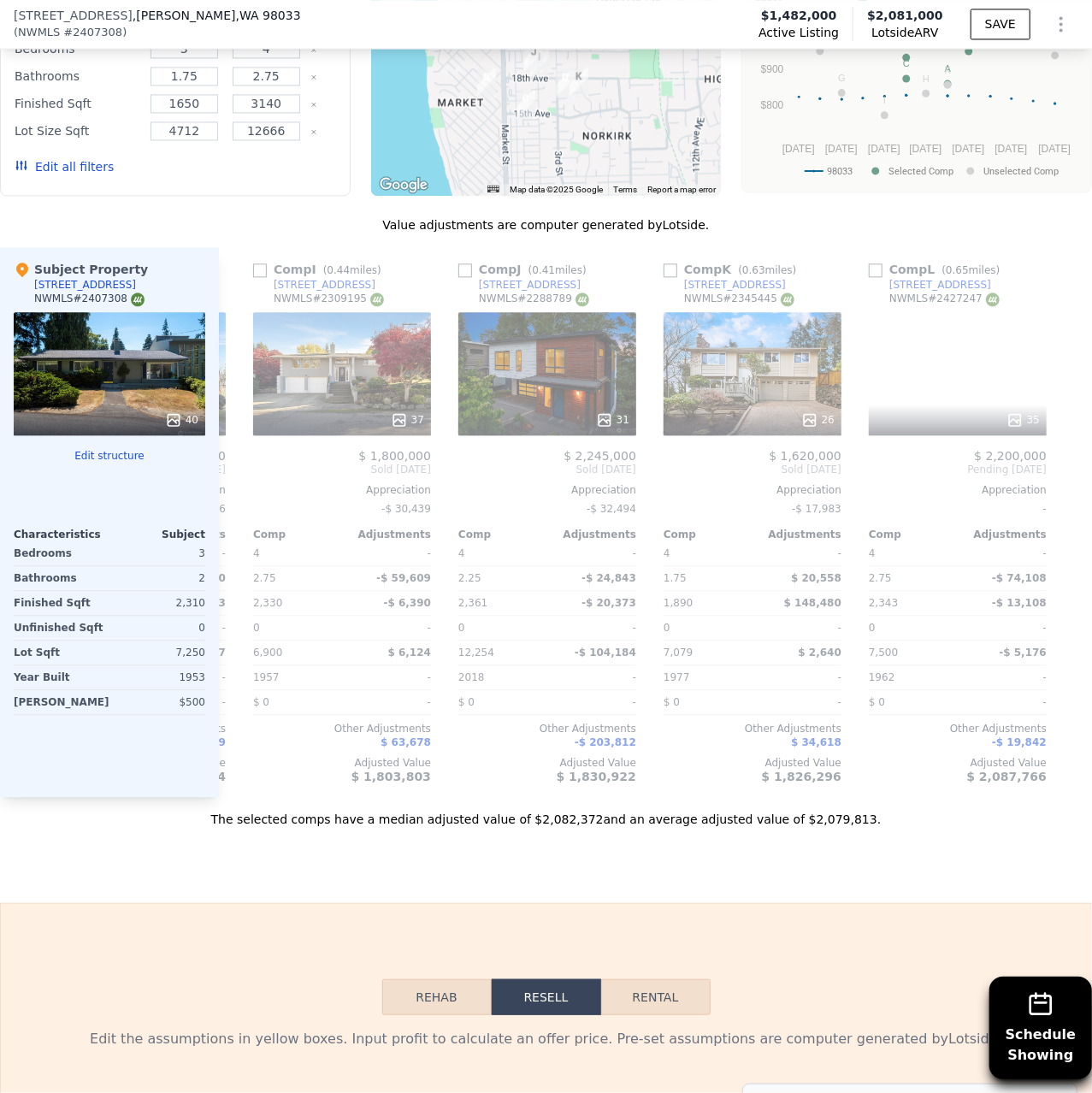
scroll to position [0, 1629]
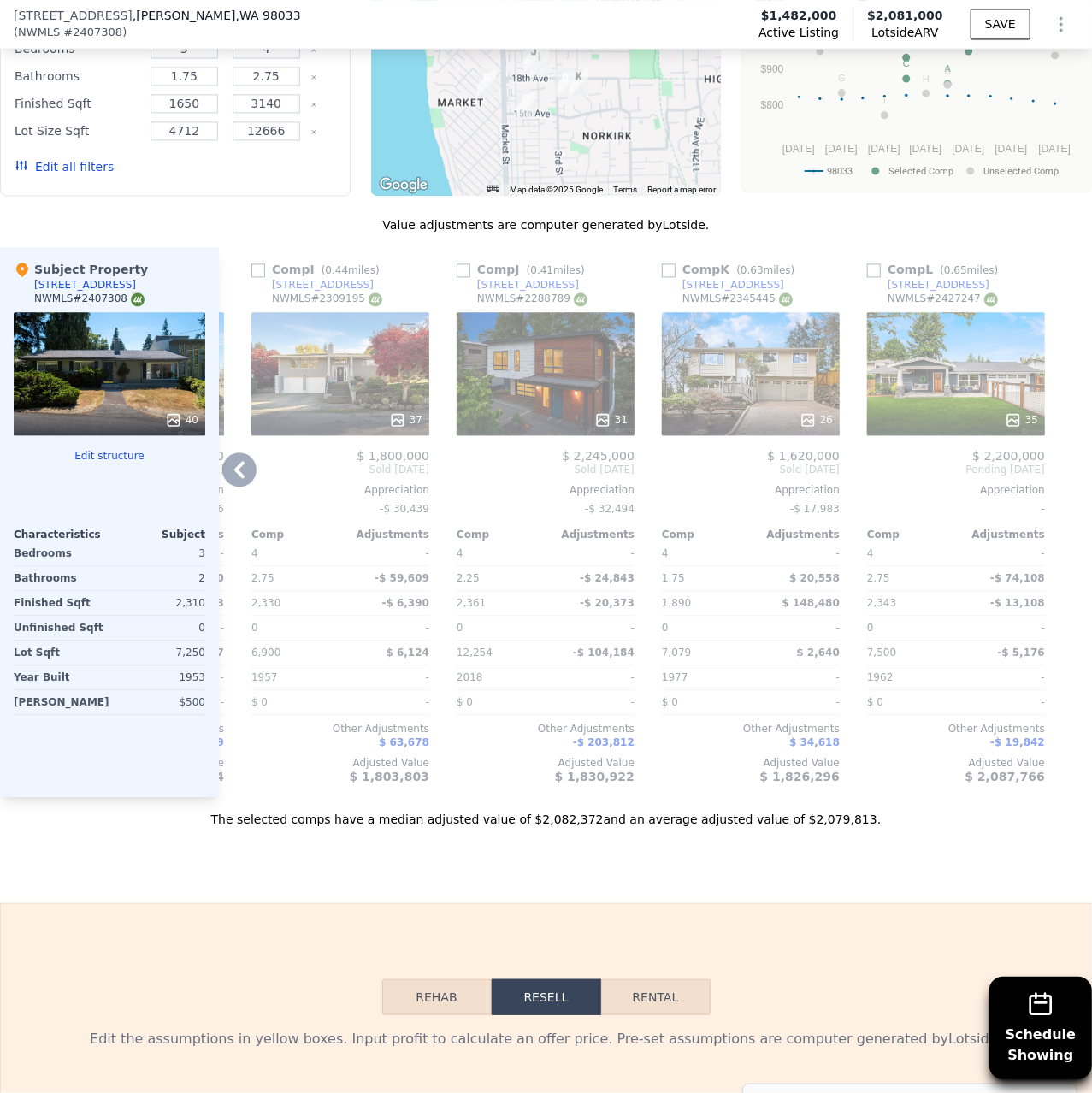
click at [1071, 452] on div at bounding box center [1078, 521] width 27 height 550
click at [1002, 411] on div "35" at bounding box center [956, 419] width 163 height 17
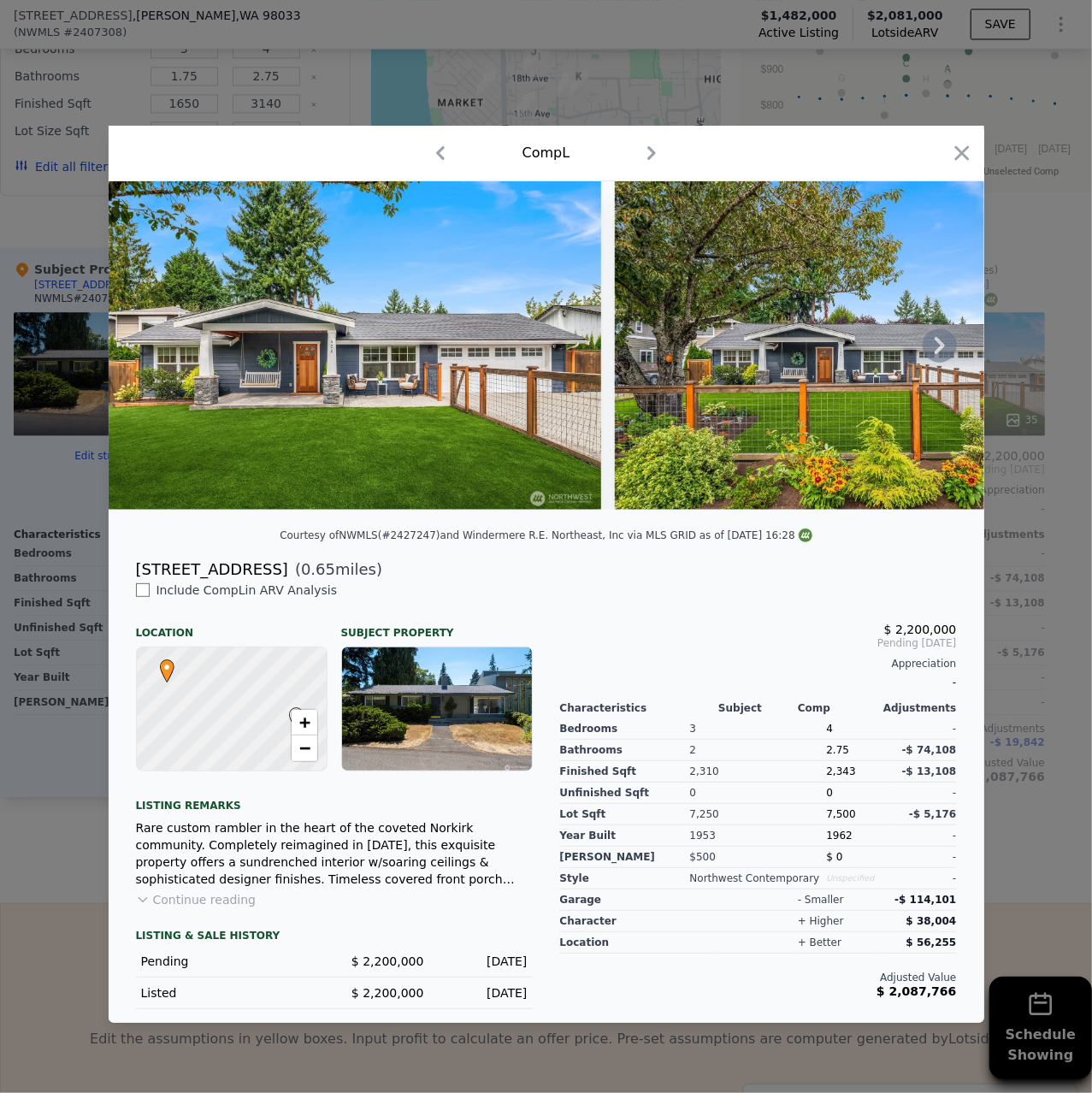
click at [947, 348] on icon at bounding box center [939, 345] width 34 height 34
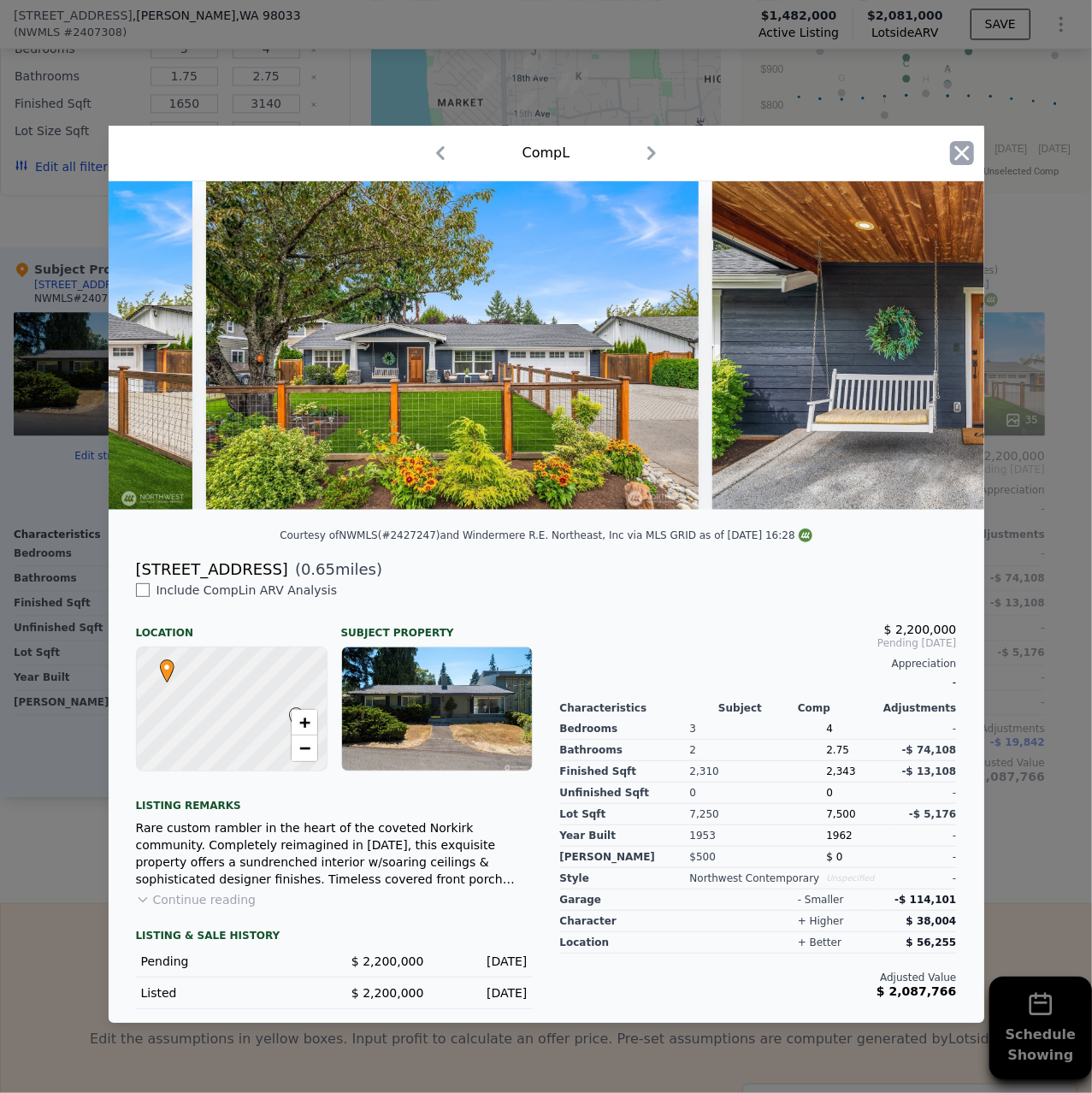
scroll to position [0, 410]
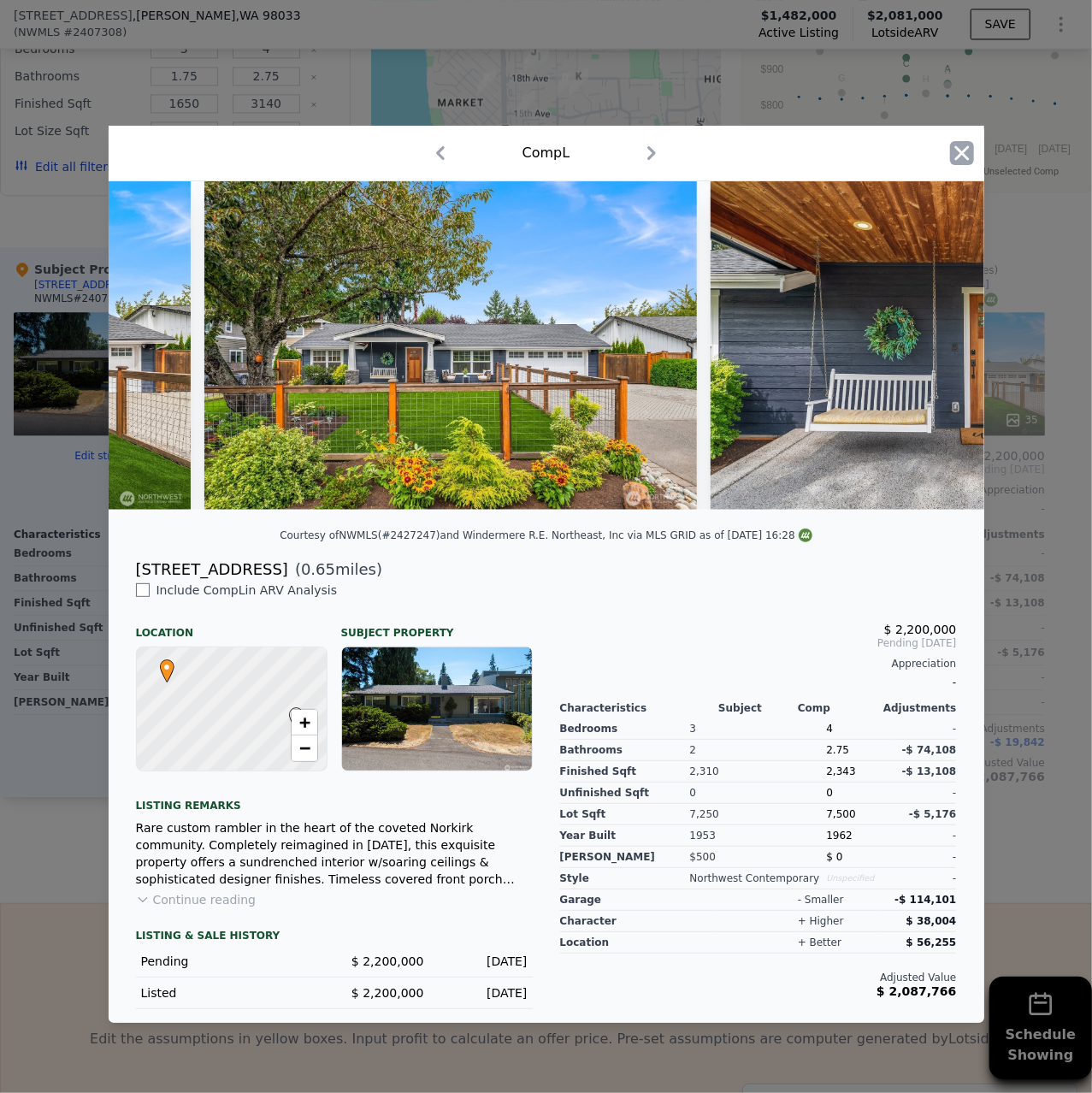
click at [966, 164] on icon "button" at bounding box center [961, 153] width 24 height 24
